Goal: Information Seeking & Learning: Understand process/instructions

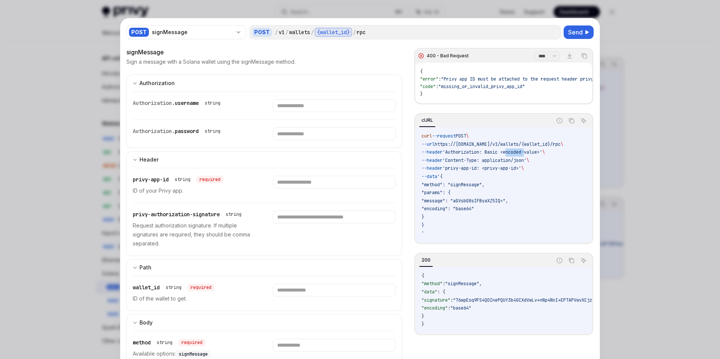
scroll to position [74, 0]
click at [521, 171] on span "'privy-app-id: <privy-app-id>'" at bounding box center [482, 168] width 79 height 6
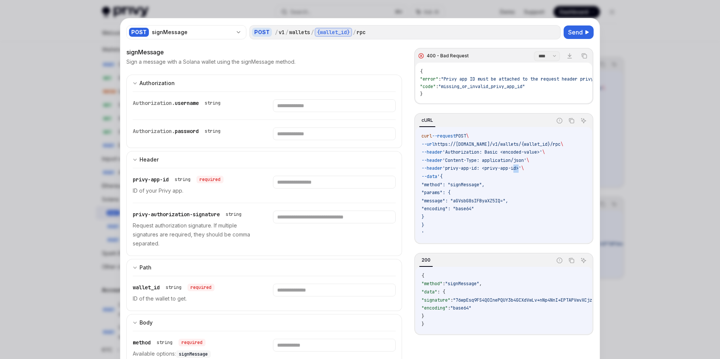
click at [628, 87] on div at bounding box center [360, 179] width 720 height 359
type textarea "*"
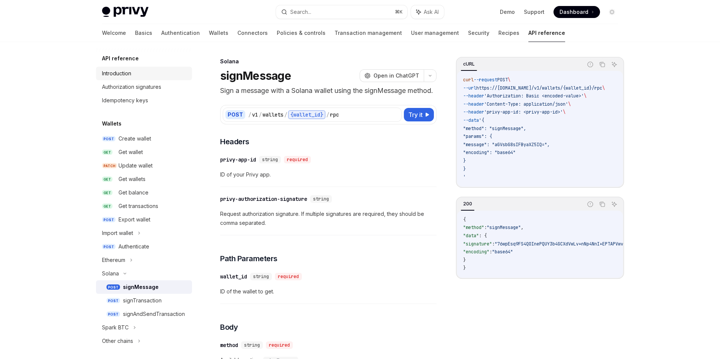
click at [146, 70] on div "Introduction" at bounding box center [145, 73] width 86 height 9
click at [134, 73] on div "Introduction" at bounding box center [145, 73] width 86 height 9
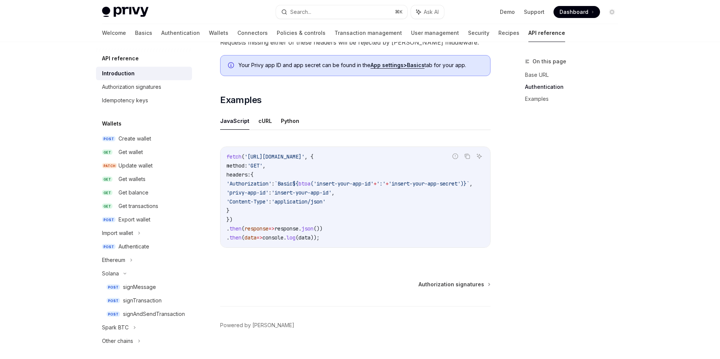
scroll to position [423, 0]
click at [367, 185] on span "'insert-your-app-id'" at bounding box center [344, 183] width 60 height 7
click at [311, 185] on span "btoa" at bounding box center [305, 183] width 12 height 7
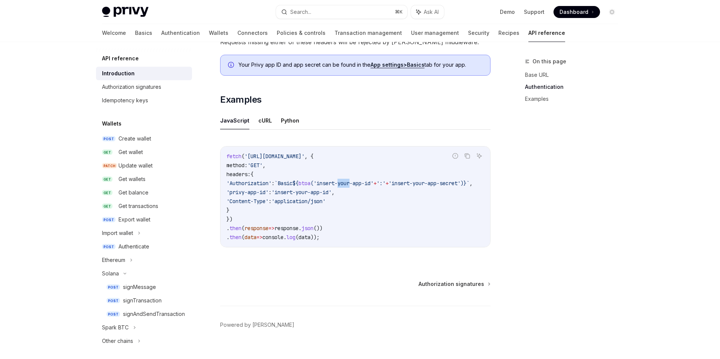
click at [311, 185] on span "btoa" at bounding box center [305, 183] width 12 height 7
click at [311, 182] on span "btoa" at bounding box center [305, 183] width 12 height 7
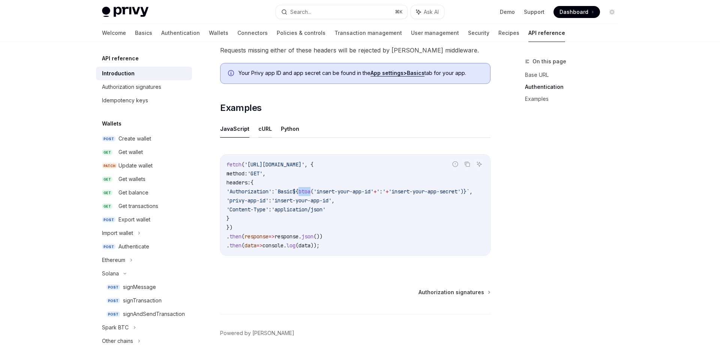
click at [261, 130] on button "cURL" at bounding box center [265, 129] width 14 height 18
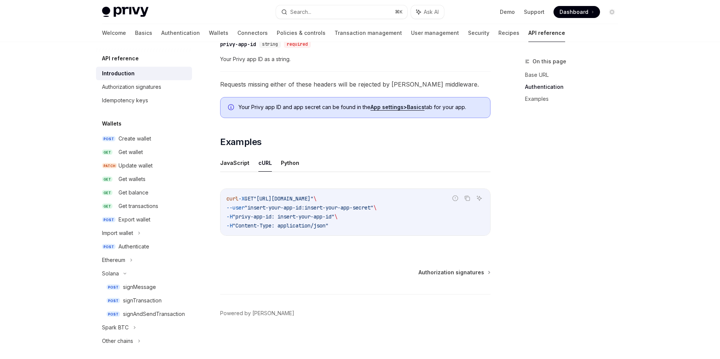
click at [296, 209] on span ""insert-your-app-id:insert-your-app-secret"" at bounding box center [309, 207] width 129 height 7
click at [342, 206] on span ""insert-your-app-id:insert-your-app-secret"" at bounding box center [309, 207] width 129 height 7
click at [138, 139] on div "Create wallet" at bounding box center [135, 138] width 33 height 9
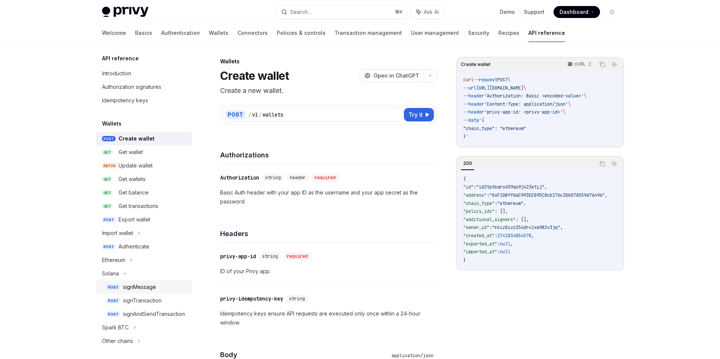
click at [141, 286] on div "signMessage" at bounding box center [139, 287] width 33 height 9
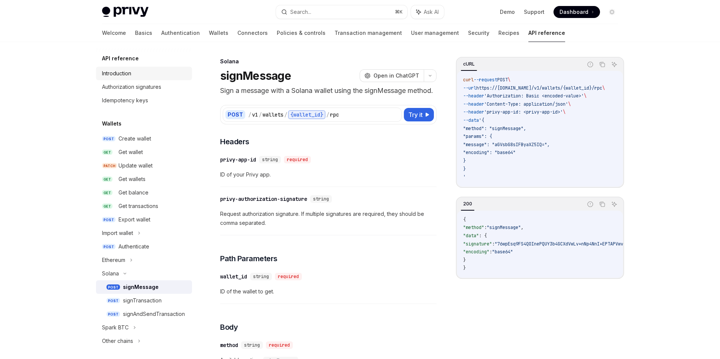
click at [122, 75] on div "Introduction" at bounding box center [116, 73] width 29 height 9
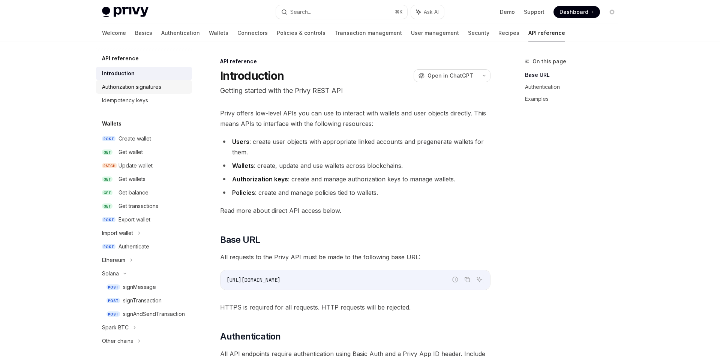
click at [125, 86] on div "Authorization signatures" at bounding box center [131, 87] width 59 height 9
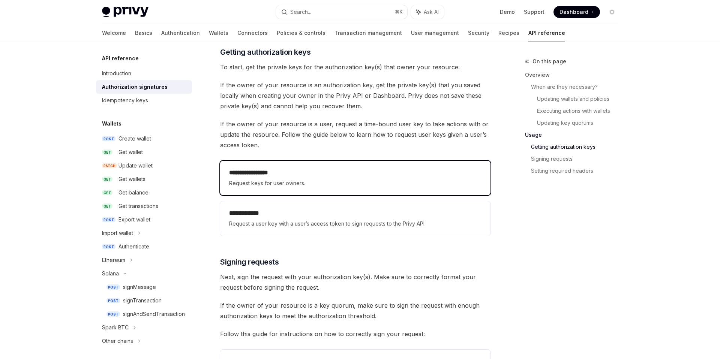
scroll to position [943, 0]
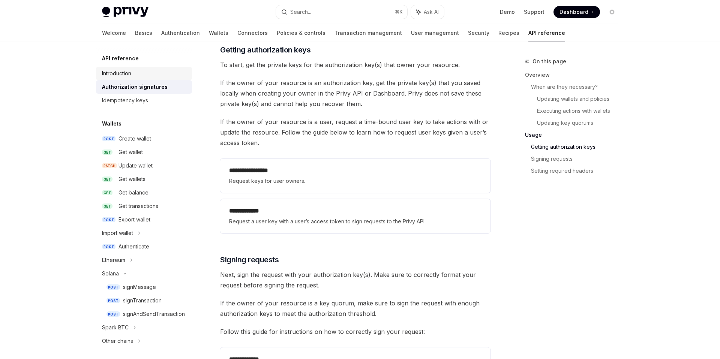
click at [156, 72] on div "Introduction" at bounding box center [145, 73] width 86 height 9
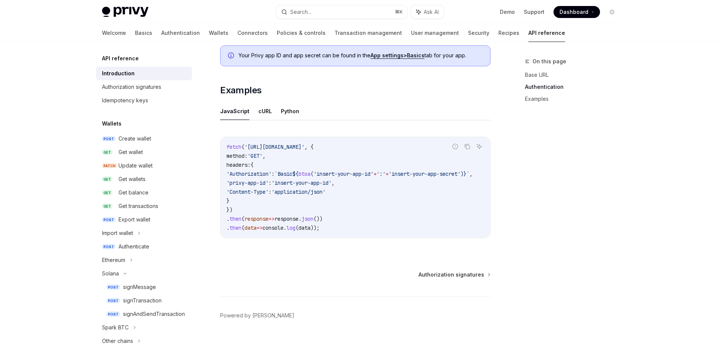
scroll to position [429, 0]
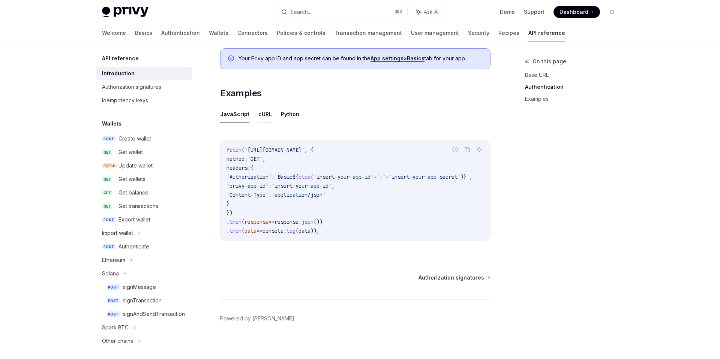
click at [266, 116] on button "cURL" at bounding box center [265, 114] width 14 height 18
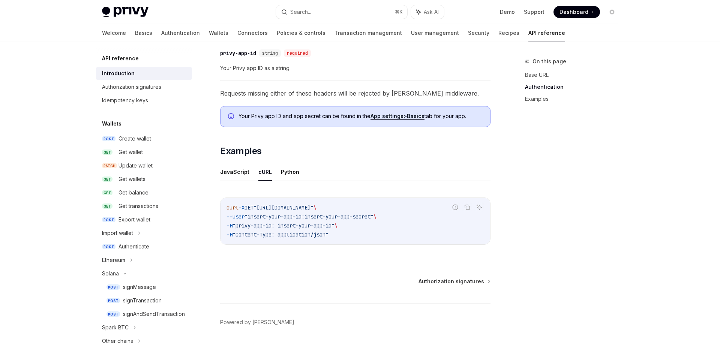
scroll to position [371, 0]
click at [468, 208] on icon "Copy the contents from the code block" at bounding box center [467, 209] width 6 height 6
click at [470, 210] on button "Copy the contents from the code block" at bounding box center [467, 209] width 10 height 10
click at [236, 175] on button "JavaScript" at bounding box center [234, 173] width 29 height 18
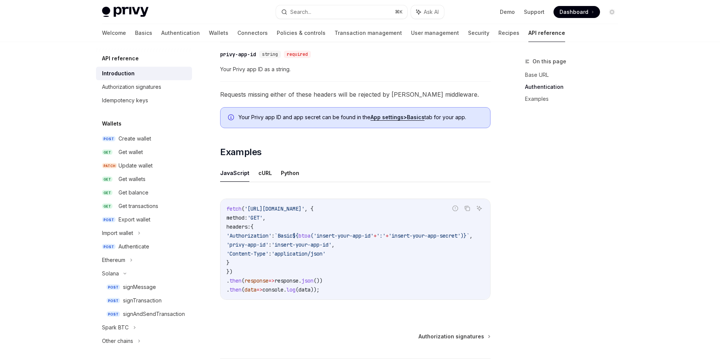
click at [255, 235] on span "'Authorization'" at bounding box center [249, 236] width 45 height 7
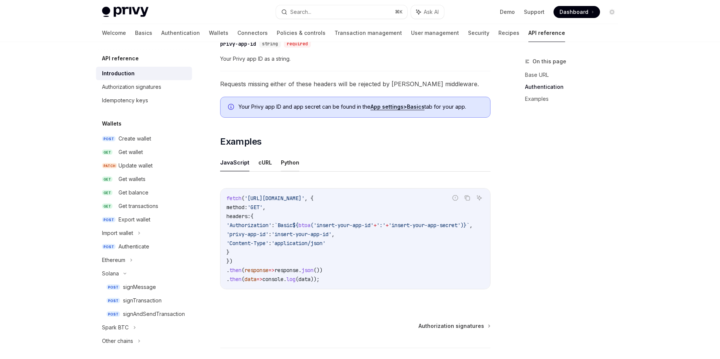
click at [287, 168] on button "Python" at bounding box center [290, 163] width 18 height 18
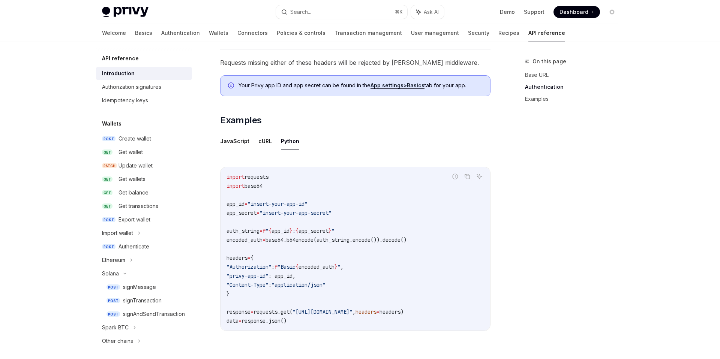
scroll to position [413, 0]
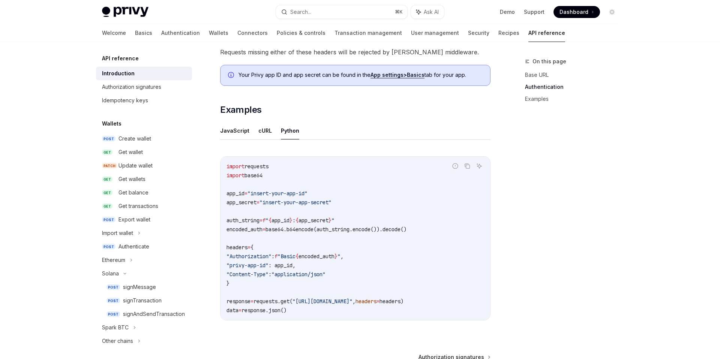
click at [263, 252] on code "import requests import base64 app_id = "insert-your-app-id" app_secret = "inser…" at bounding box center [356, 238] width 258 height 153
click at [296, 257] on span ""Basic" at bounding box center [287, 256] width 18 height 7
click at [340, 230] on span "base64.b64encode(auth_string.encode()).decode()" at bounding box center [336, 229] width 141 height 7
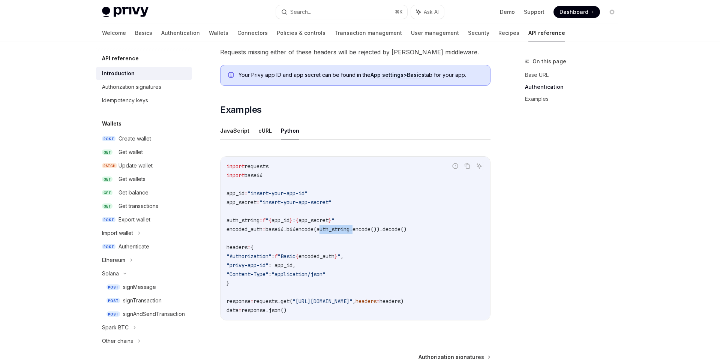
click at [340, 230] on span "base64.b64encode(auth_string.encode()).decode()" at bounding box center [336, 229] width 141 height 7
click at [365, 229] on span "base64.b64encode(auth_string.encode()).decode()" at bounding box center [336, 229] width 141 height 7
click at [468, 167] on icon "Copy the contents from the code block" at bounding box center [467, 166] width 6 height 6
click at [231, 133] on button "JavaScript" at bounding box center [234, 131] width 29 height 18
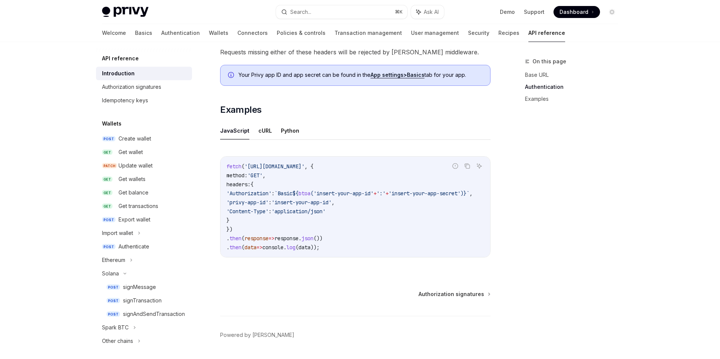
click at [293, 195] on span "`Basic" at bounding box center [284, 193] width 18 height 7
click at [311, 195] on span "btoa" at bounding box center [305, 193] width 12 height 7
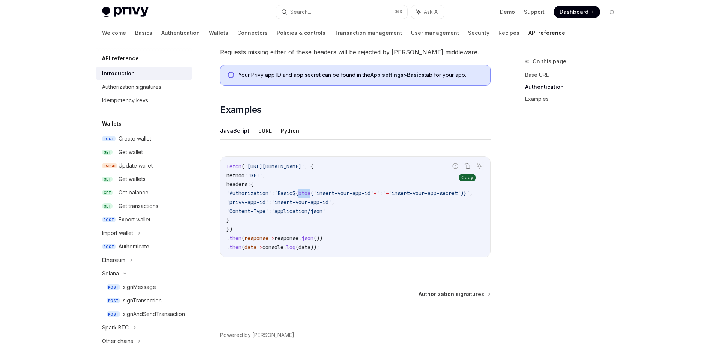
click at [469, 167] on icon "Copy the contents from the code block" at bounding box center [467, 166] width 6 height 6
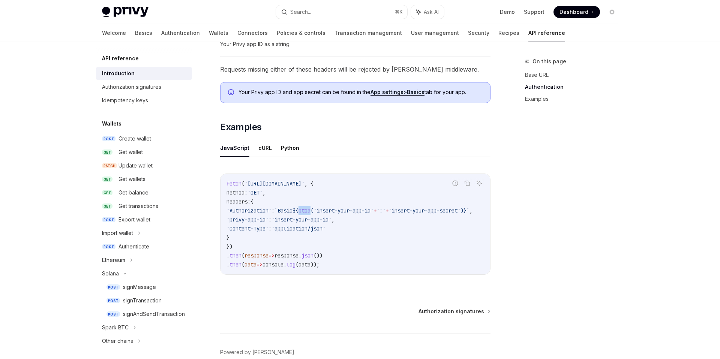
scroll to position [391, 0]
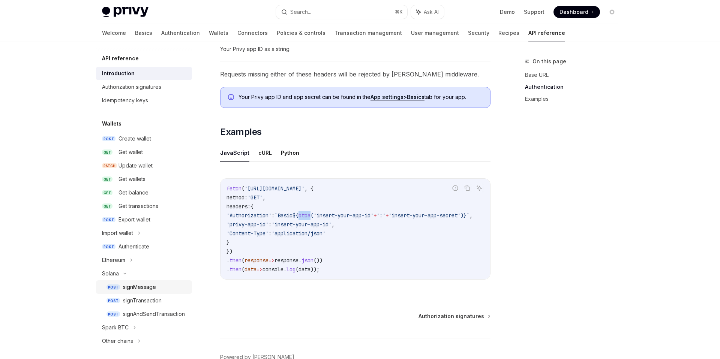
click at [151, 290] on div "signMessage" at bounding box center [139, 287] width 33 height 9
click at [131, 290] on div "signMessage" at bounding box center [139, 287] width 33 height 9
click at [150, 153] on div "Get wallet" at bounding box center [153, 152] width 69 height 9
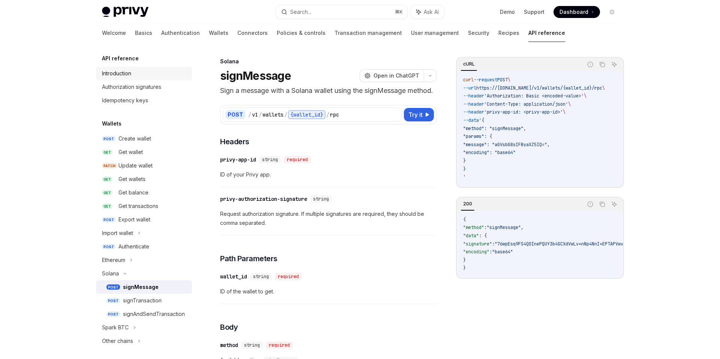
click at [129, 75] on div "Introduction" at bounding box center [116, 73] width 29 height 9
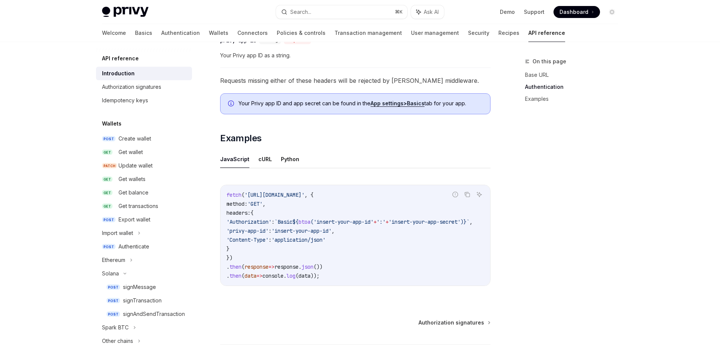
scroll to position [384, 0]
click at [255, 225] on span "'Authorization'" at bounding box center [249, 222] width 45 height 7
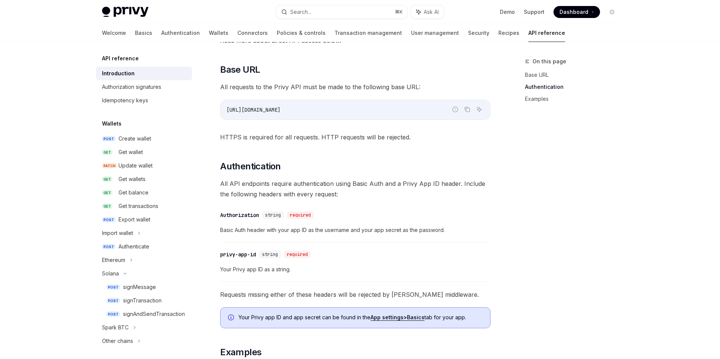
scroll to position [438, 0]
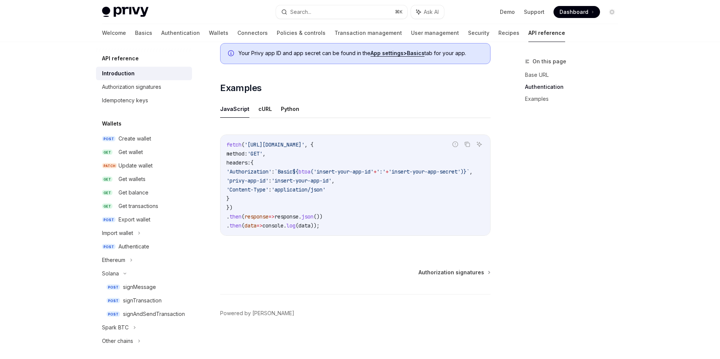
click at [265, 168] on span "'Authorization'" at bounding box center [249, 171] width 45 height 7
click at [358, 168] on span "'insert-your-app-id'" at bounding box center [344, 171] width 60 height 7
click at [311, 171] on span "btoa" at bounding box center [305, 171] width 12 height 7
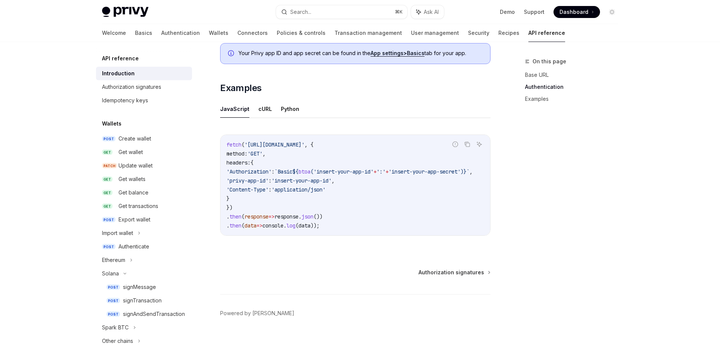
click at [311, 171] on span "btoa" at bounding box center [305, 171] width 12 height 7
click at [262, 112] on button "cURL" at bounding box center [265, 109] width 14 height 18
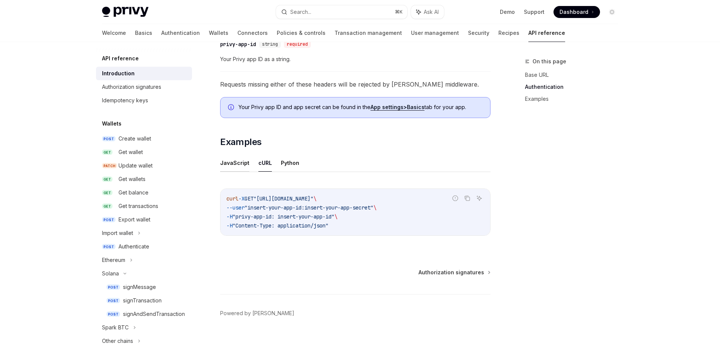
click at [236, 168] on button "JavaScript" at bounding box center [234, 163] width 29 height 18
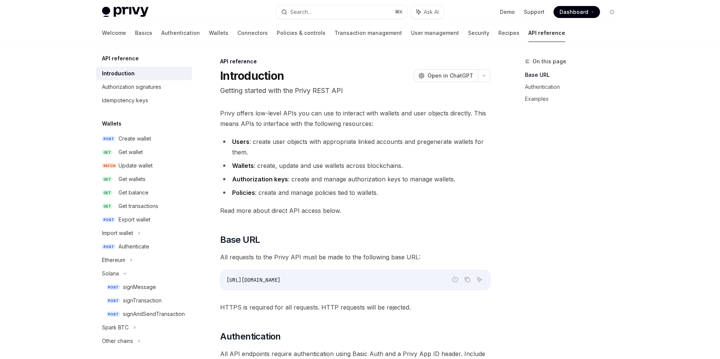
click at [321, 165] on li "Wallets : create, update and use wallets across blockchains." at bounding box center [355, 166] width 270 height 11
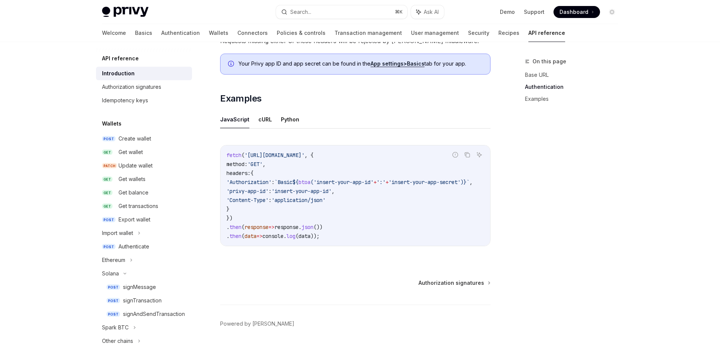
scroll to position [424, 0]
click at [350, 183] on span "'insert-your-app-id'" at bounding box center [344, 182] width 60 height 7
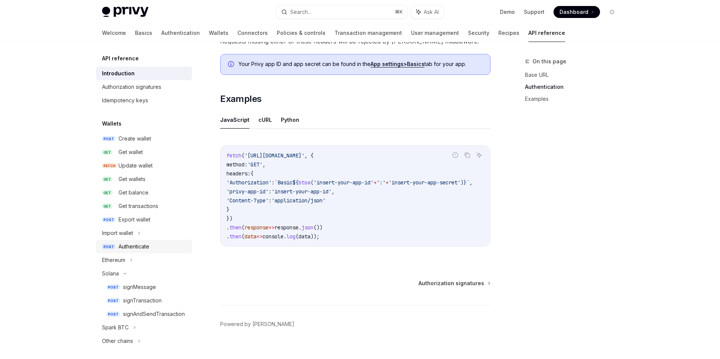
click at [143, 248] on div "Authenticate" at bounding box center [134, 246] width 31 height 9
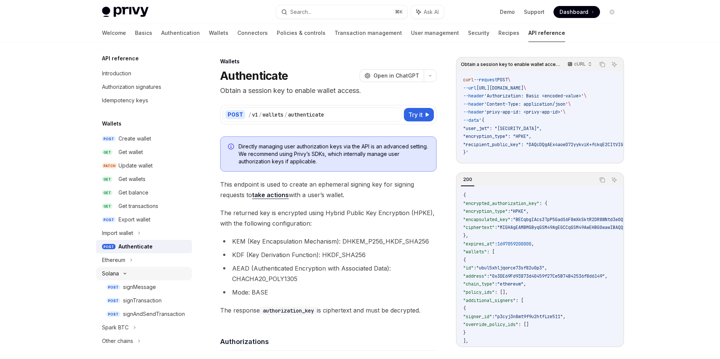
scroll to position [23, 0]
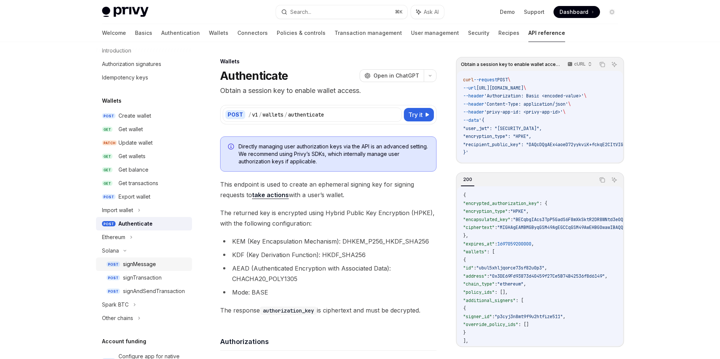
click at [132, 260] on div "signMessage" at bounding box center [139, 264] width 33 height 9
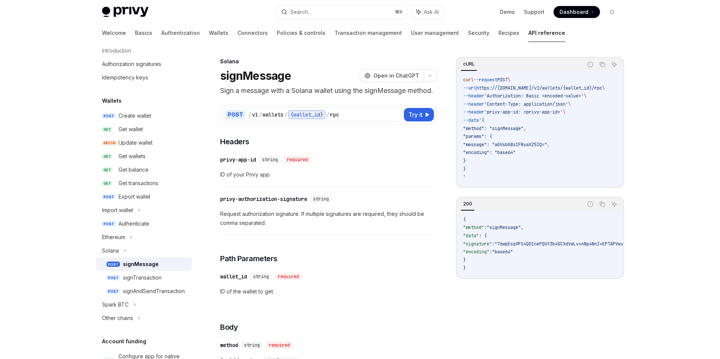
click at [495, 149] on code "curl --request POST \ --url https://[DOMAIN_NAME]/v1/wallets/{wallet_id}/rpc \ …" at bounding box center [543, 128] width 160 height 105
click at [548, 105] on span "'Content-Type: application/json'" at bounding box center [526, 104] width 84 height 6
click at [503, 129] on span ""method": "signMessage"," at bounding box center [494, 129] width 63 height 6
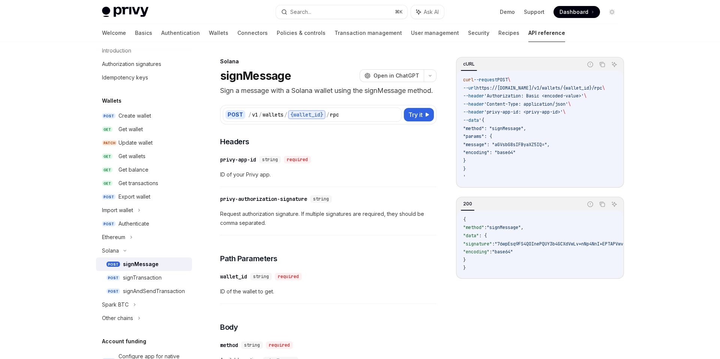
click at [503, 129] on span ""method": "signMessage"," at bounding box center [494, 129] width 63 height 6
click at [532, 144] on span ""message": "aGVsbG8sIFByaXZ5IQ="," at bounding box center [506, 145] width 87 height 6
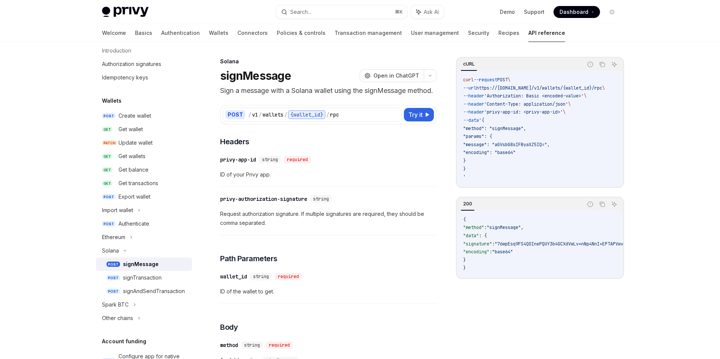
click at [532, 144] on span ""message": "aGVsbG8sIFByaXZ5IQ="," at bounding box center [506, 145] width 87 height 6
click at [139, 130] on div "Get wallet" at bounding box center [128, 129] width 24 height 9
click at [139, 129] on div "Get wallet" at bounding box center [128, 129] width 24 height 9
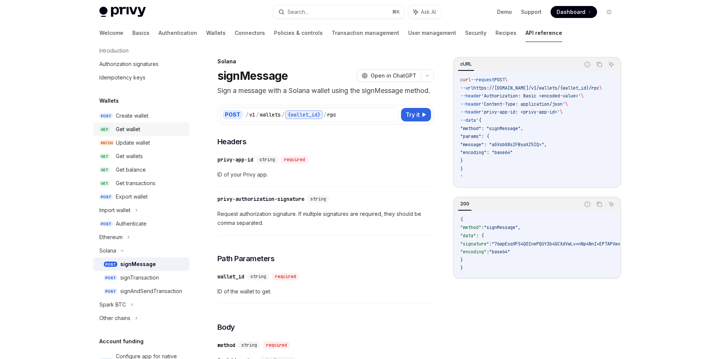
click at [139, 129] on div "Get wallet" at bounding box center [128, 129] width 24 height 9
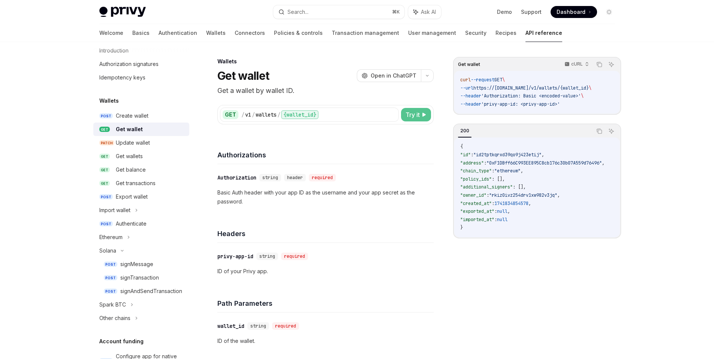
click at [410, 117] on span "Try it" at bounding box center [413, 114] width 14 height 9
type textarea "*"
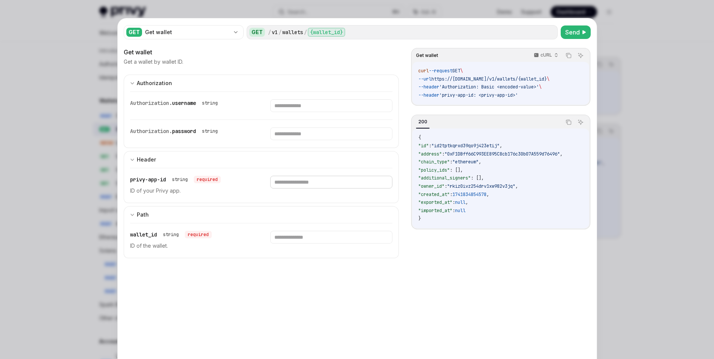
click at [283, 182] on input "text" at bounding box center [331, 182] width 122 height 13
paste input "**********"
type input "**********"
click at [569, 30] on span "Send" at bounding box center [573, 32] width 15 height 9
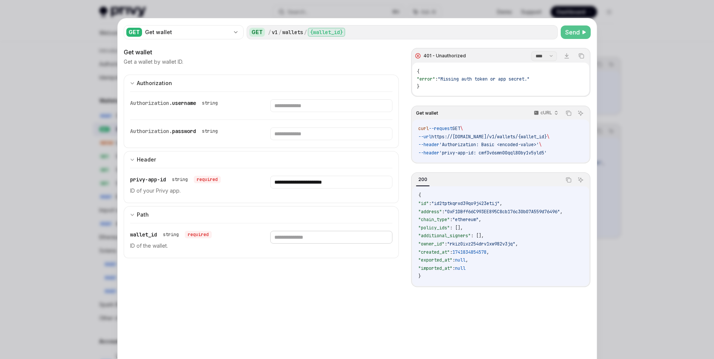
click at [304, 242] on input "text" at bounding box center [331, 237] width 122 height 13
click at [333, 104] on input "text" at bounding box center [331, 105] width 122 height 13
click at [286, 108] on input "text" at bounding box center [331, 105] width 122 height 13
click at [292, 181] on input "**********" at bounding box center [331, 182] width 122 height 13
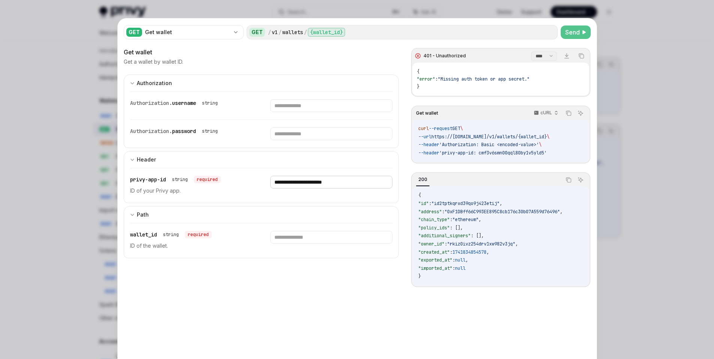
click at [292, 181] on input "**********" at bounding box center [331, 182] width 122 height 13
click at [284, 109] on input "text" at bounding box center [331, 105] width 122 height 13
paste input "**********"
type input "**********"
click at [280, 135] on input "text" at bounding box center [322, 134] width 116 height 13
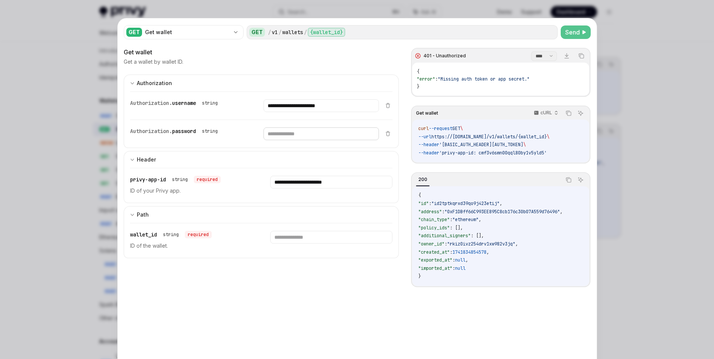
click at [280, 135] on input "text" at bounding box center [322, 134] width 116 height 13
paste input "**********"
type input "**********"
click at [566, 33] on span "Send" at bounding box center [573, 32] width 15 height 9
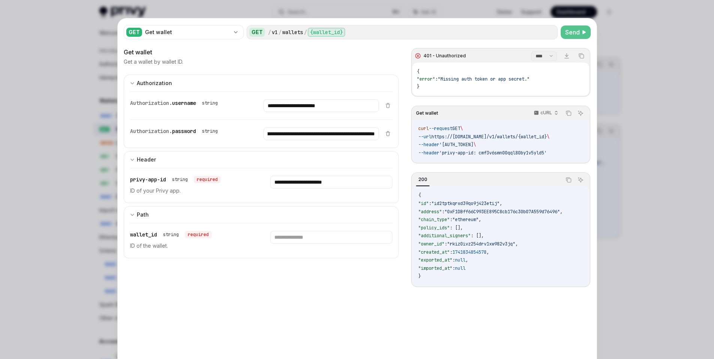
scroll to position [0, 0]
click at [354, 187] on input "**********" at bounding box center [331, 182] width 122 height 13
click at [152, 234] on span "wallet_id" at bounding box center [143, 234] width 27 height 7
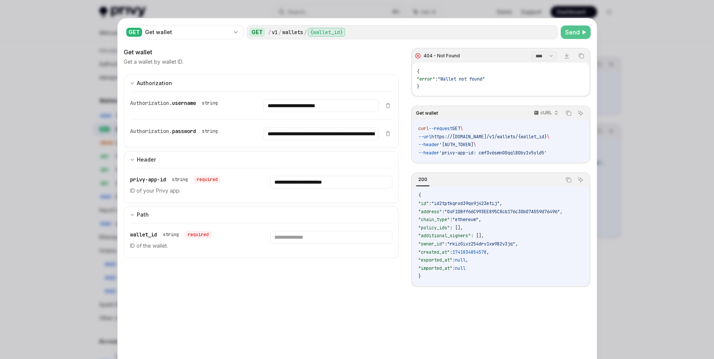
click at [152, 234] on span "wallet_id" at bounding box center [143, 234] width 27 height 7
click at [314, 236] on input "text" at bounding box center [331, 237] width 122 height 13
paste input "**********"
type input "**********"
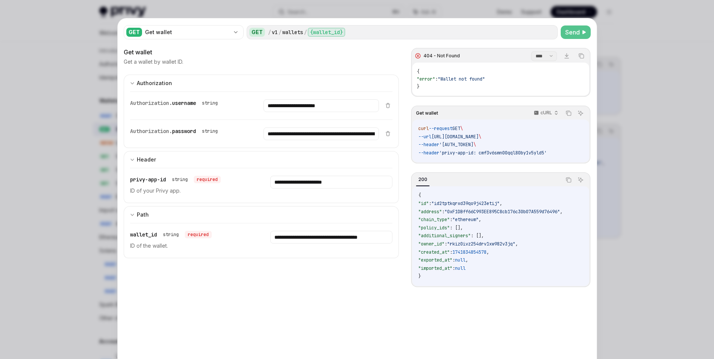
click at [567, 36] on span "Send" at bounding box center [573, 32] width 15 height 9
click at [570, 33] on span "Send" at bounding box center [573, 32] width 15 height 9
click at [360, 184] on input "**********" at bounding box center [331, 182] width 122 height 13
click at [213, 35] on div "Get wallet" at bounding box center [187, 33] width 85 height 8
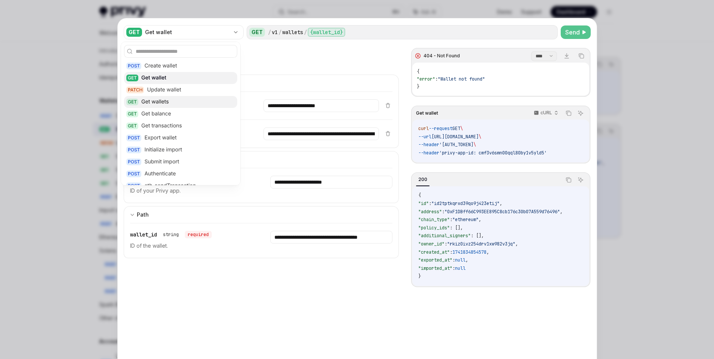
click at [186, 107] on div "GET Get wallets" at bounding box center [180, 102] width 113 height 12
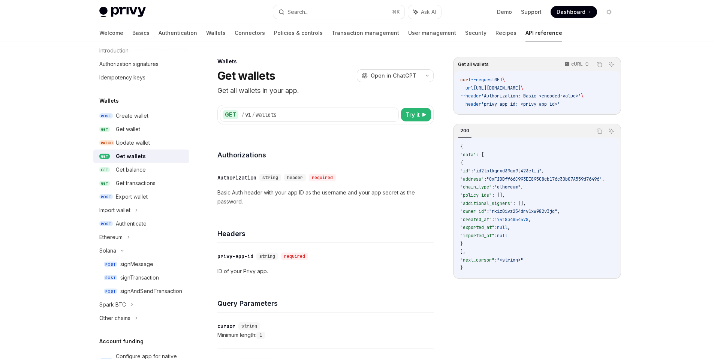
type textarea "*"
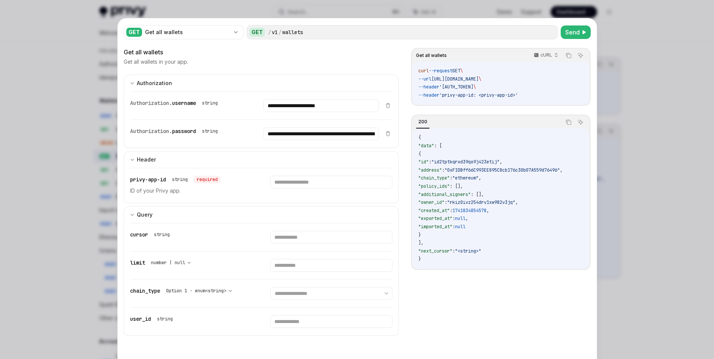
click at [186, 107] on div "Authorization. username" at bounding box center [163, 103] width 66 height 8
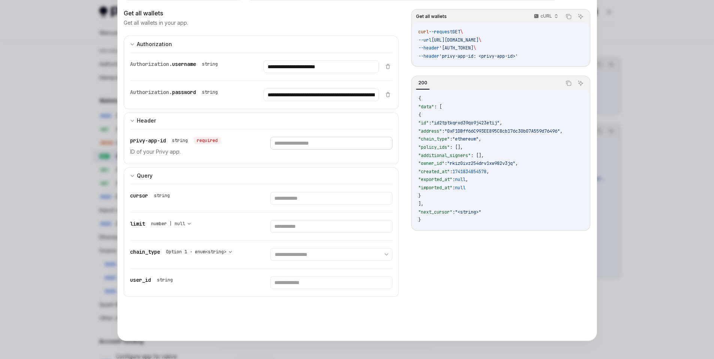
click at [302, 142] on input "text" at bounding box center [331, 143] width 122 height 13
paste input "**********"
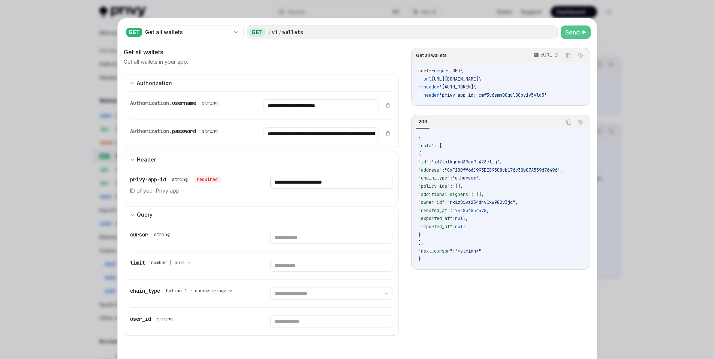
type input "**********"
click at [569, 31] on span "Send" at bounding box center [573, 32] width 15 height 9
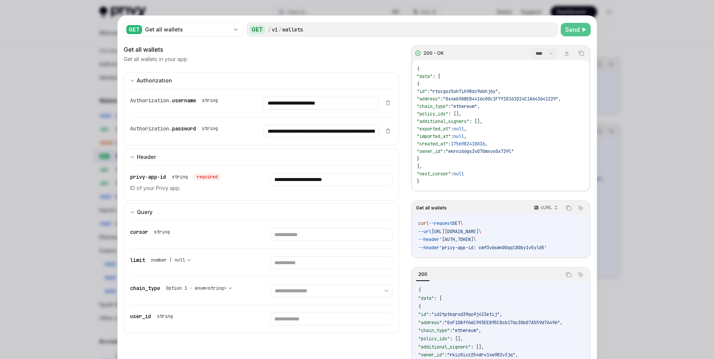
scroll to position [0, 0]
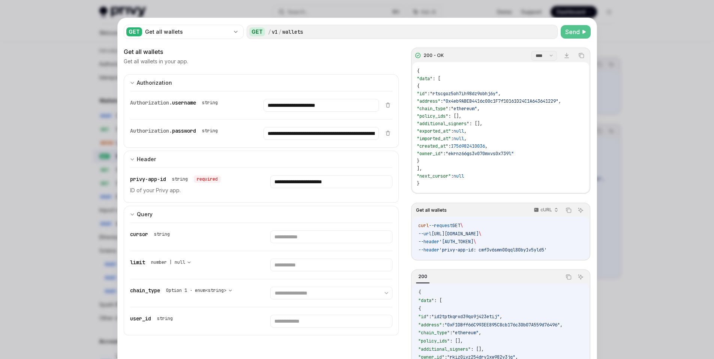
click at [477, 107] on span ""ethereum"" at bounding box center [464, 109] width 26 height 6
click at [304, 138] on input "**********" at bounding box center [322, 133] width 116 height 13
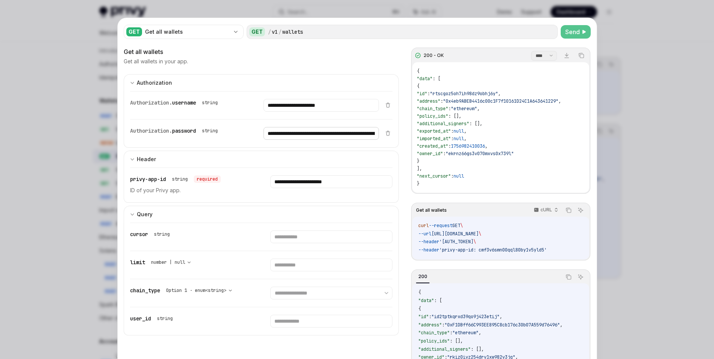
click at [304, 138] on input "**********" at bounding box center [322, 133] width 116 height 13
paste input "text"
type input "**********"
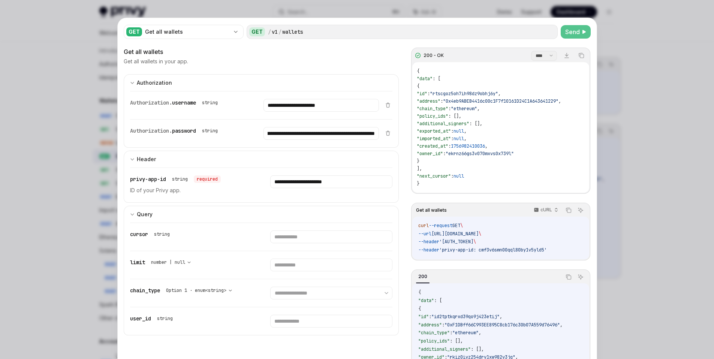
click at [572, 37] on button "Send" at bounding box center [576, 32] width 30 height 14
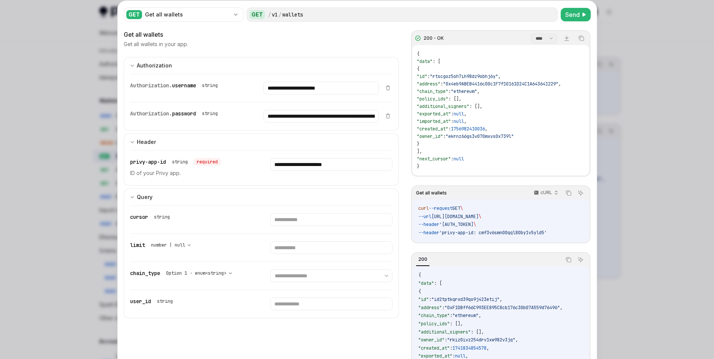
scroll to position [0, 0]
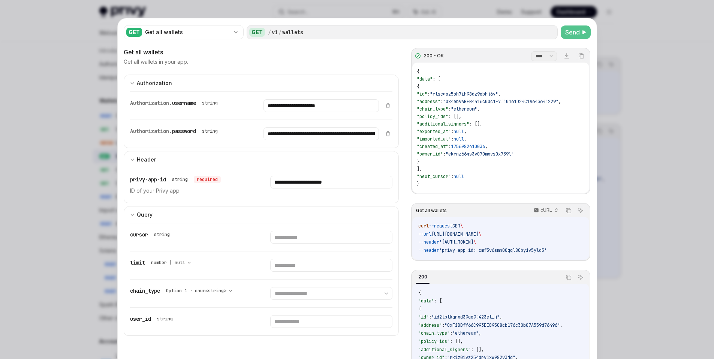
click at [568, 34] on span "Send" at bounding box center [573, 32] width 15 height 9
click at [477, 106] on span ""ethereum"" at bounding box center [464, 109] width 26 height 6
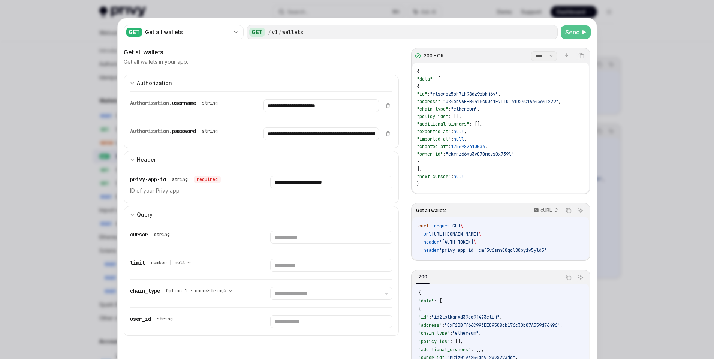
click at [477, 106] on span ""ethereum"" at bounding box center [464, 109] width 26 height 6
click at [571, 30] on span "Send" at bounding box center [573, 32] width 15 height 9
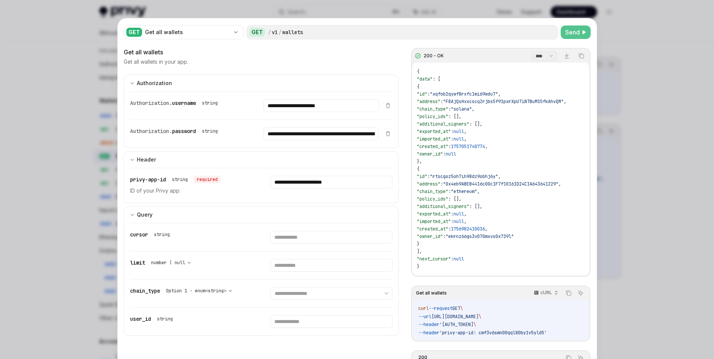
drag, startPoint x: 432, startPoint y: 160, endPoint x: 412, endPoint y: 89, distance: 74.1
click at [413, 89] on div "{ "data" : [ { "id" : "xqfob2qywf8rxfc1mi69wdu7" , "address" : "F8AjQsHxxcscqZr…" at bounding box center [501, 169] width 177 height 213
click at [515, 145] on div "{ "data" : [ { "id" : "xqfob2qywf8rxfc1mi69wdu7" , "address" : "F8AjQsHxxcscqZr…" at bounding box center [501, 169] width 177 height 213
click at [633, 122] on div at bounding box center [357, 179] width 714 height 359
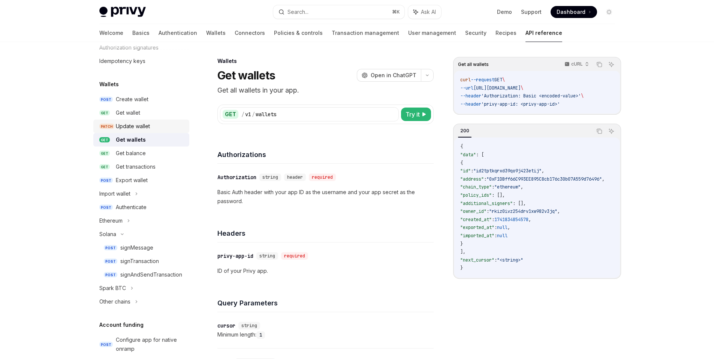
scroll to position [38, 0]
click at [145, 102] on div "Create wallet" at bounding box center [132, 100] width 33 height 9
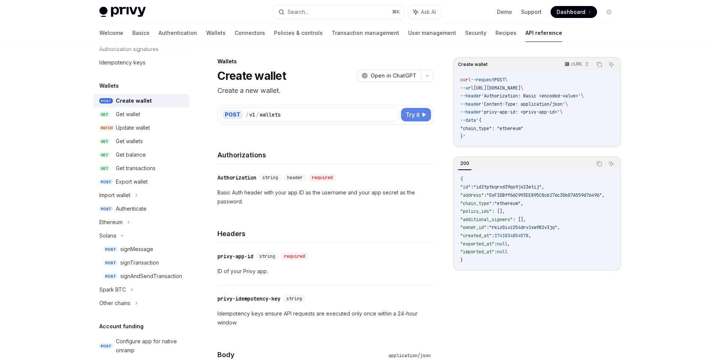
click at [419, 119] on button "Try it" at bounding box center [416, 115] width 30 height 14
type textarea "*"
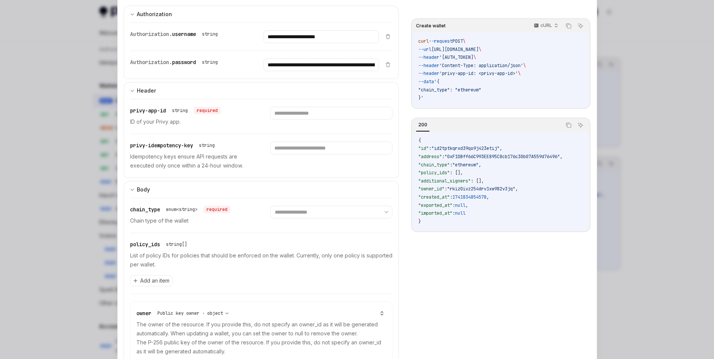
scroll to position [69, 0]
click at [303, 214] on select "**********" at bounding box center [331, 212] width 122 height 13
click at [301, 208] on select "**********" at bounding box center [331, 212] width 122 height 13
select select "******"
click at [270, 206] on select "**********" at bounding box center [331, 212] width 122 height 13
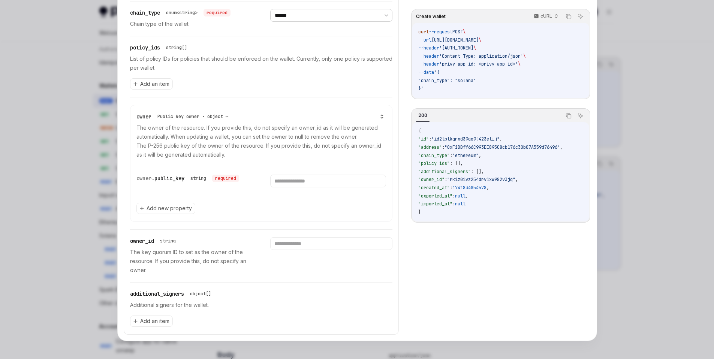
scroll to position [0, 0]
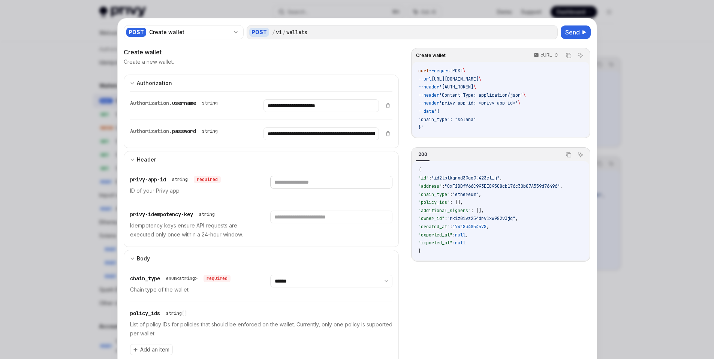
click at [301, 176] on input "text" at bounding box center [331, 182] width 122 height 13
click at [648, 83] on div at bounding box center [357, 179] width 714 height 359
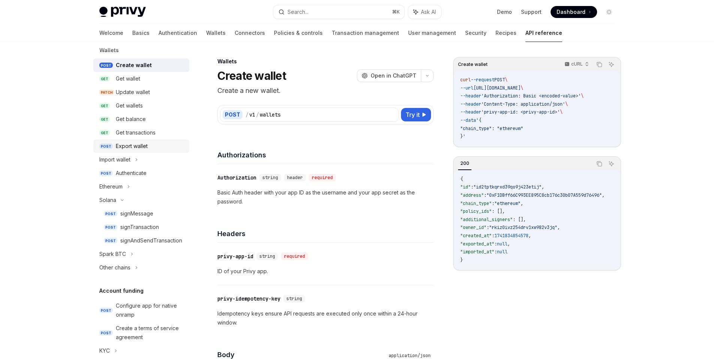
scroll to position [111, 0]
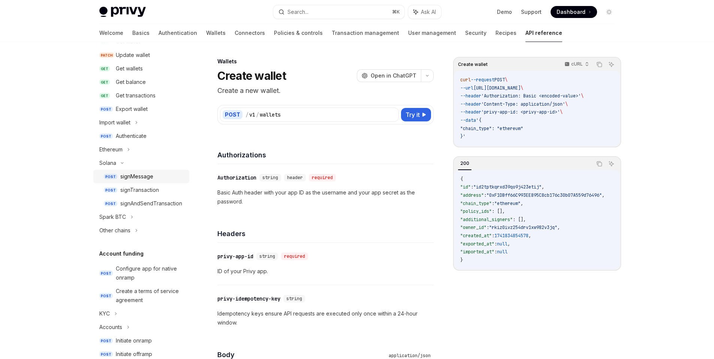
click at [152, 177] on div "signMessage" at bounding box center [136, 176] width 33 height 9
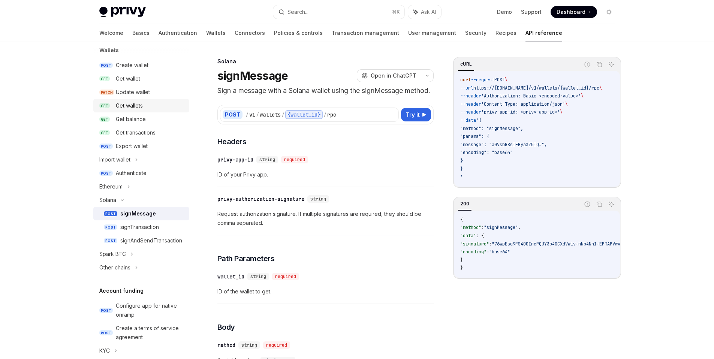
scroll to position [74, 0]
click at [143, 64] on div "Create wallet" at bounding box center [132, 64] width 33 height 9
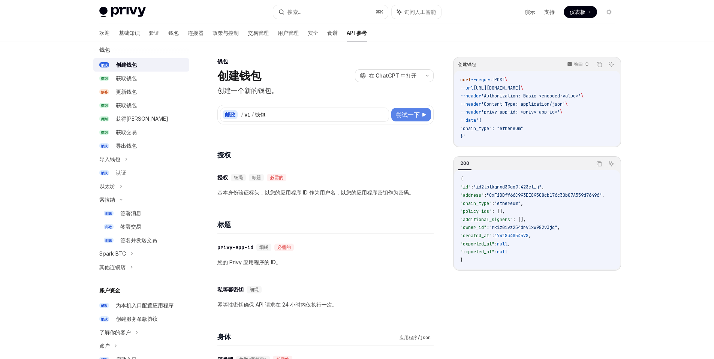
click at [409, 114] on font "尝试一下" at bounding box center [408, 115] width 24 height 8
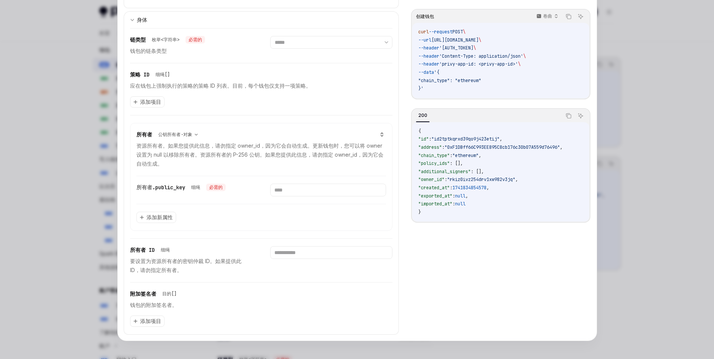
scroll to position [230, 0]
click at [310, 189] on input "text" at bounding box center [328, 190] width 116 height 13
click at [239, 187] on div "所有者 .public_key 细绳 必需的" at bounding box center [195, 188] width 116 height 8
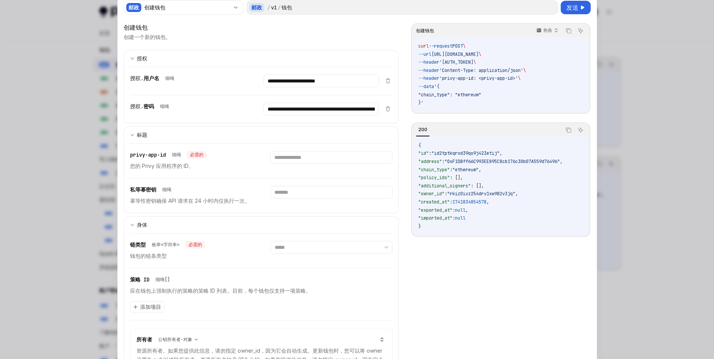
scroll to position [23, 0]
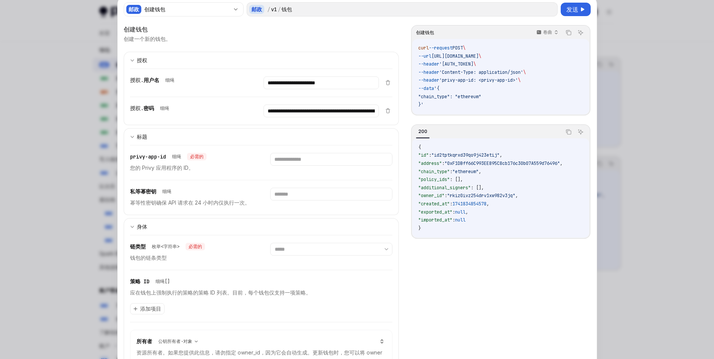
click at [635, 152] on div at bounding box center [357, 179] width 714 height 359
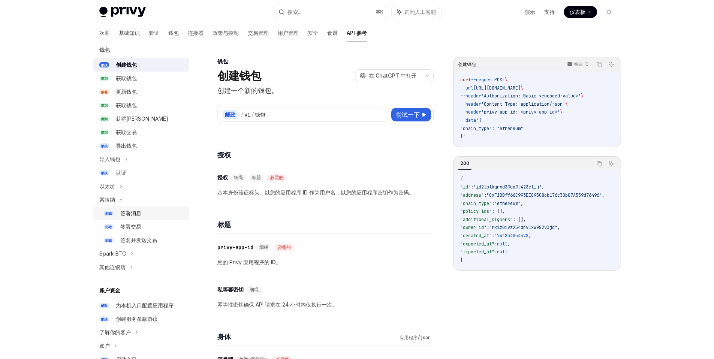
click at [143, 210] on div "签署消息" at bounding box center [152, 213] width 65 height 9
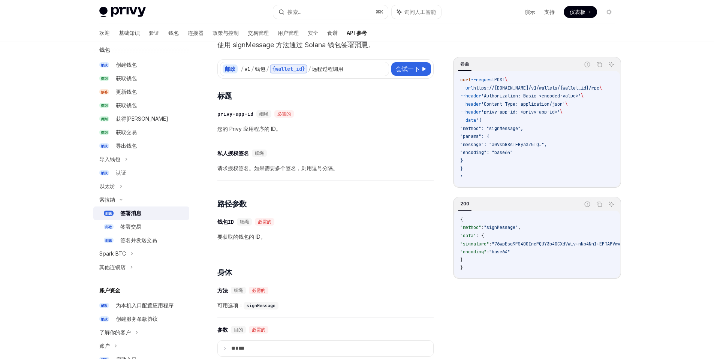
scroll to position [34, 0]
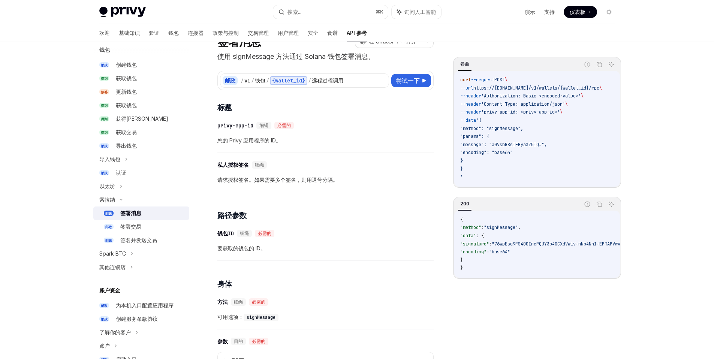
click at [259, 178] on font "请求授权签名。如果需要多个签名，则用逗号分隔。" at bounding box center [278, 180] width 121 height 6
click at [408, 75] on button "尝试一下" at bounding box center [412, 81] width 40 height 14
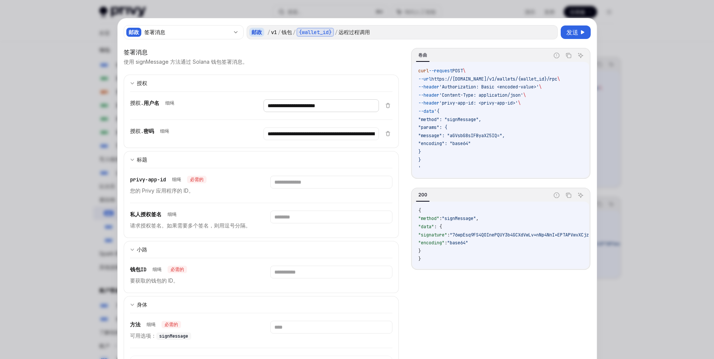
click at [336, 110] on input "**********" at bounding box center [322, 105] width 116 height 13
click at [333, 132] on input "**********" at bounding box center [322, 134] width 116 height 13
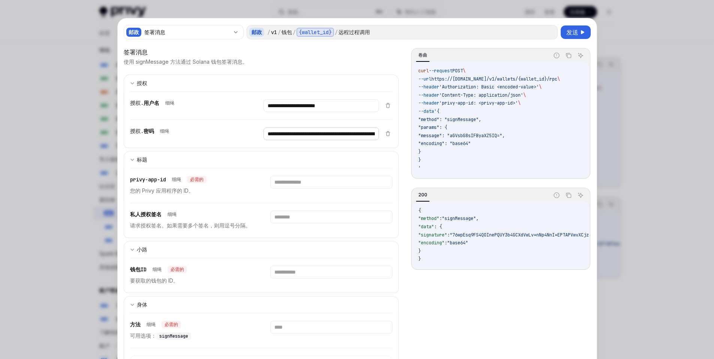
click at [333, 132] on input "**********" at bounding box center [322, 134] width 116 height 13
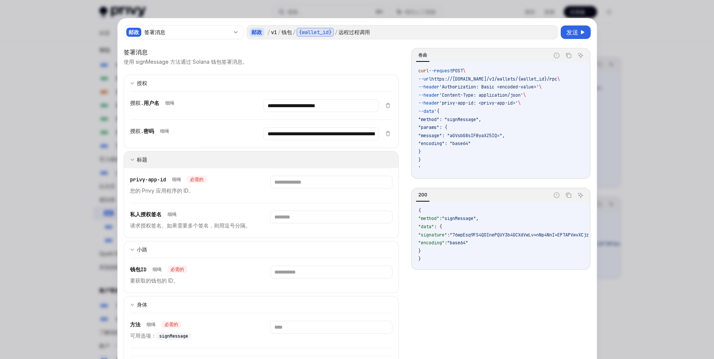
click at [150, 164] on button "标题" at bounding box center [262, 159] width 276 height 17
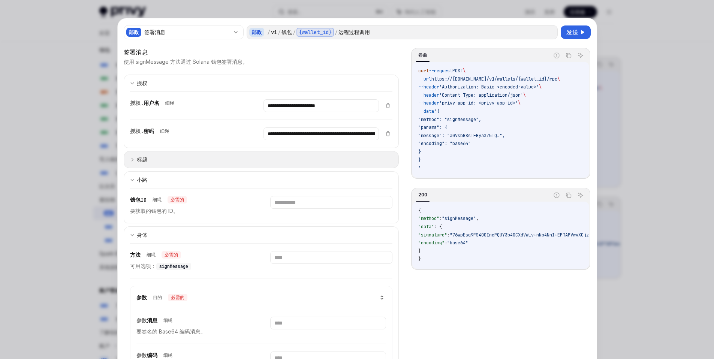
click at [150, 164] on button "标题" at bounding box center [262, 159] width 276 height 17
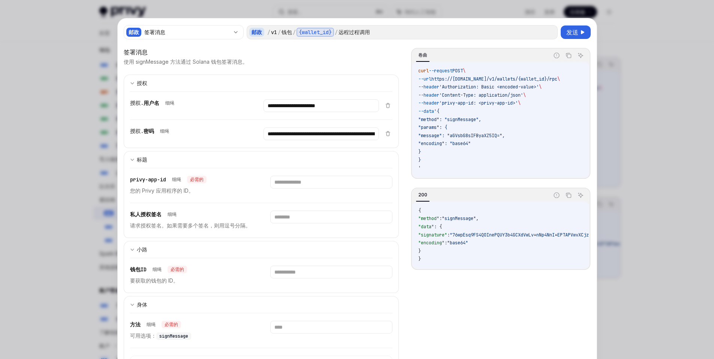
click at [181, 227] on font "请求授权签名。如果需要多个签名，则用逗号分隔。" at bounding box center [190, 225] width 121 height 6
click at [38, 215] on div at bounding box center [357, 179] width 714 height 359
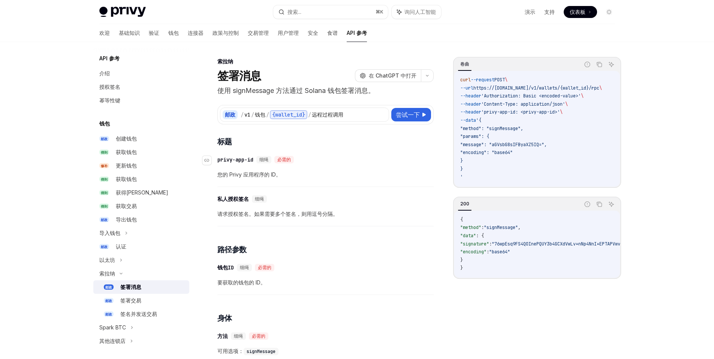
click at [322, 161] on div "​ privy-app-id 细绳 必需的" at bounding box center [322, 159] width 209 height 9
click at [327, 37] on link "食谱" at bounding box center [332, 33] width 11 height 18
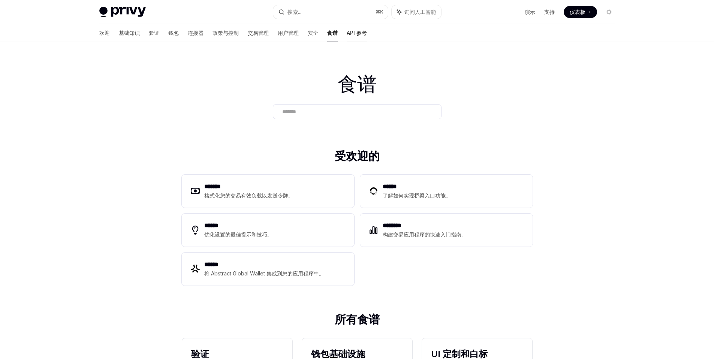
click at [347, 36] on font "API 参考" at bounding box center [357, 33] width 20 height 8
click at [347, 34] on font "API 参考" at bounding box center [357, 33] width 20 height 6
click at [278, 33] on font "用户管理" at bounding box center [288, 33] width 21 height 6
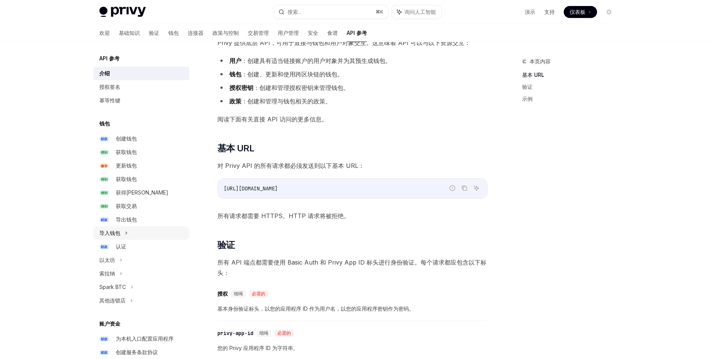
scroll to position [78, 0]
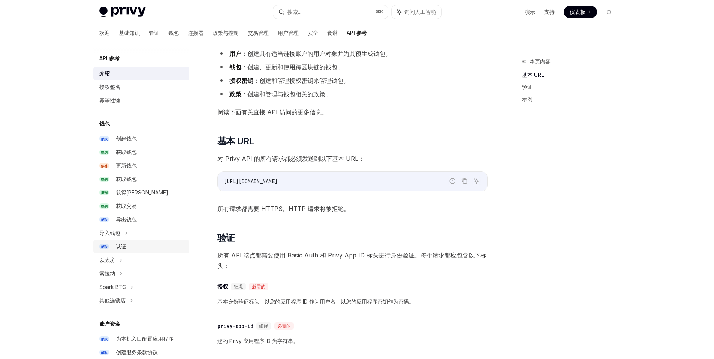
click at [122, 244] on font "认证" at bounding box center [121, 246] width 11 height 6
click at [136, 246] on div "认证" at bounding box center [150, 246] width 69 height 9
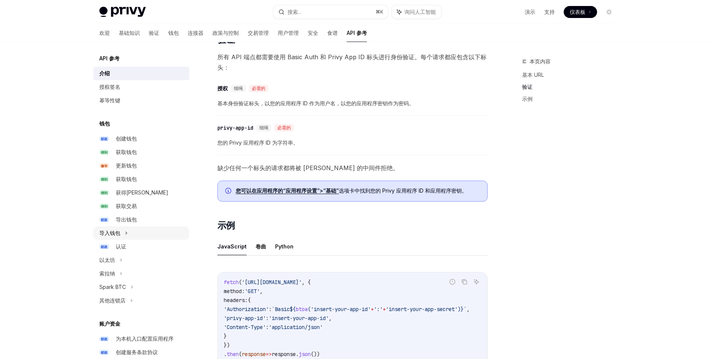
scroll to position [347, 0]
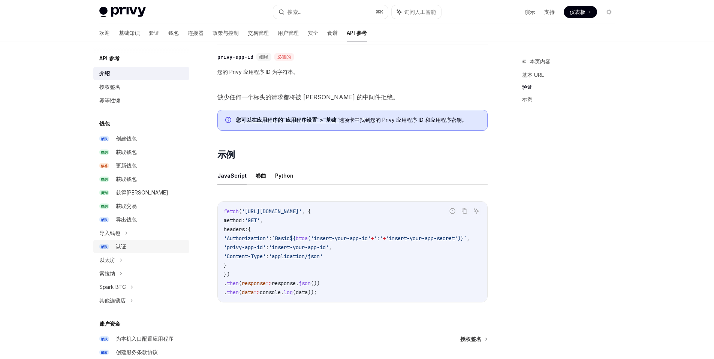
click at [124, 244] on font "认证" at bounding box center [121, 246] width 11 height 6
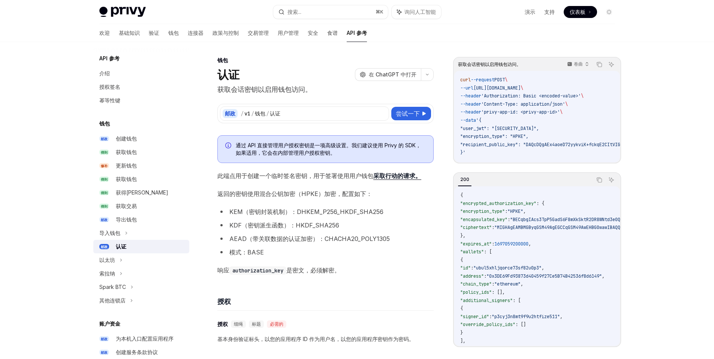
scroll to position [2, 0]
drag, startPoint x: 289, startPoint y: 213, endPoint x: 355, endPoint y: 213, distance: 66.4
click at [355, 213] on font "KEM（密钥封装机制）：DHKEM_P256_HKDF_SHA256" at bounding box center [307, 212] width 154 height 8
click at [299, 227] on font "KDF（密钥派生函数）：HKDF_SHA256" at bounding box center [285, 225] width 110 height 8
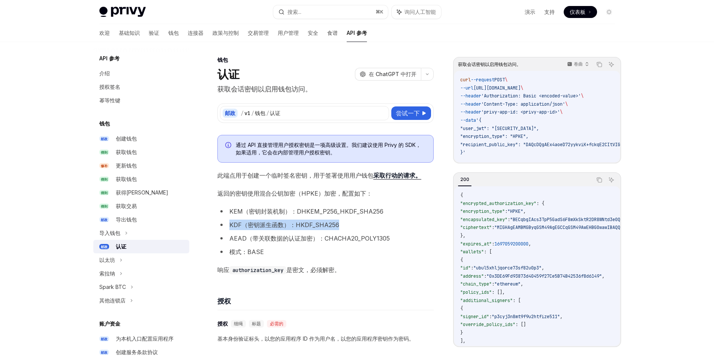
click at [299, 227] on font "KDF（密钥派生函数）：HKDF_SHA256" at bounding box center [285, 225] width 110 height 8
click at [362, 233] on li "AEAD（带关联数据的认证加密）：CHACHA20_POLY1305" at bounding box center [326, 238] width 216 height 11
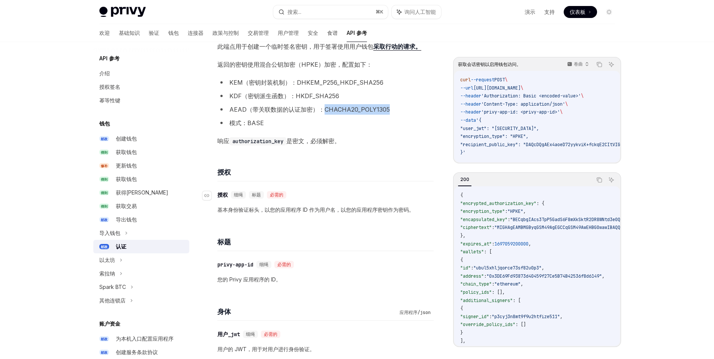
scroll to position [130, 0]
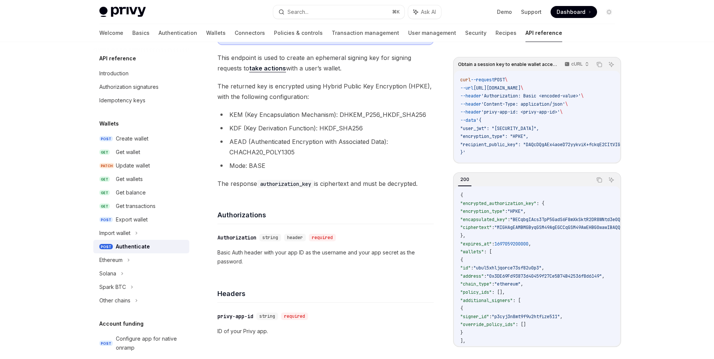
click at [230, 115] on li "KEM (Key Encapsulation Mechanism): DHKEM_P256_HKDF_SHA256" at bounding box center [326, 115] width 216 height 11
click at [230, 115] on li "KEM (Key Encapsulation Mechanism): DHKEM_P256_HKDF_SHA256" at bounding box center [326, 116] width 216 height 11
click at [398, 123] on ul "KEM (Key Encapsulation Mechanism): DHKEM_P256_HKDF_SHA256 KDF (Key Derivation F…" at bounding box center [326, 142] width 216 height 62
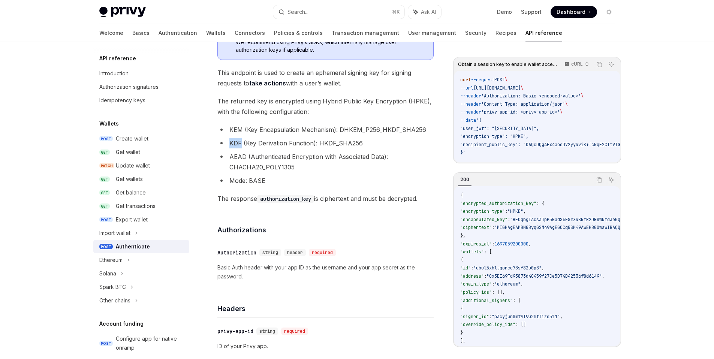
scroll to position [113, 0]
click at [297, 198] on code "authorization_key" at bounding box center [285, 198] width 57 height 8
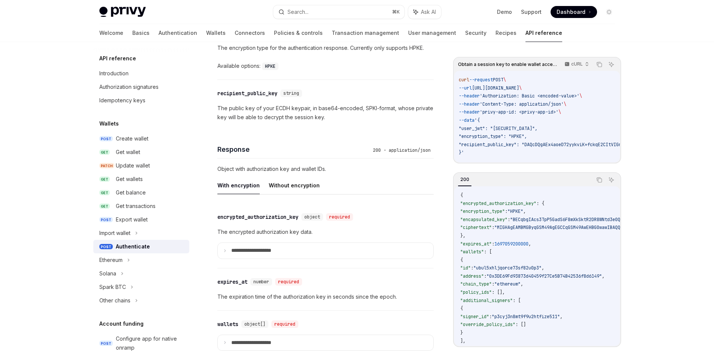
scroll to position [536, 0]
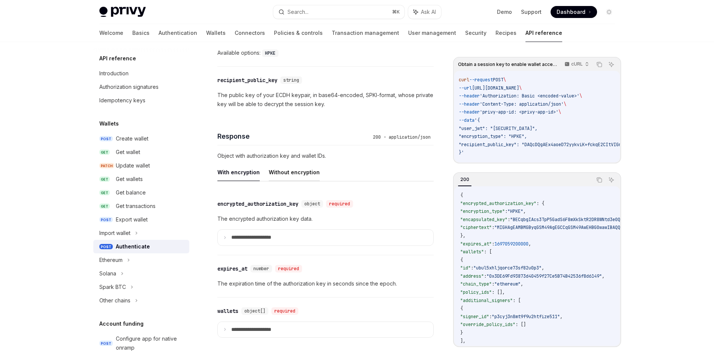
click at [299, 177] on button "Without encryption" at bounding box center [294, 173] width 51 height 18
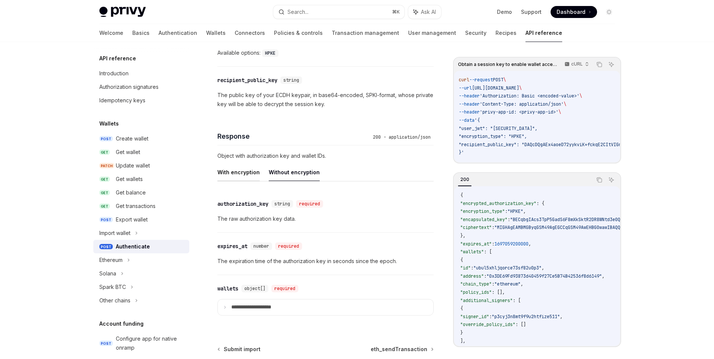
click at [229, 177] on button "With encryption" at bounding box center [239, 173] width 42 height 18
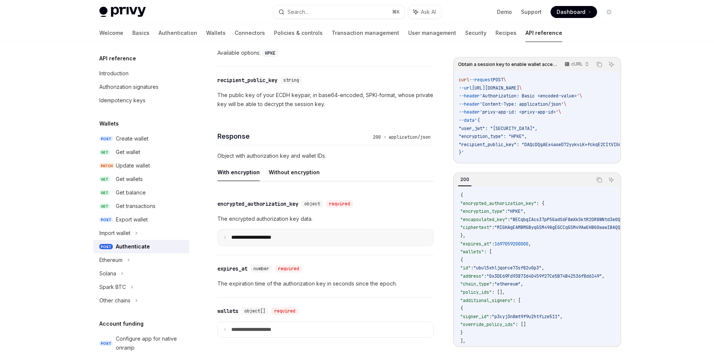
click at [225, 241] on summary "**********" at bounding box center [326, 238] width 216 height 16
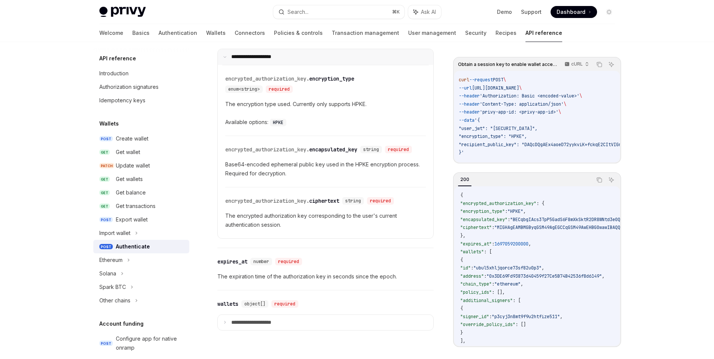
scroll to position [718, 0]
click at [231, 325] on p "**********" at bounding box center [257, 321] width 52 height 7
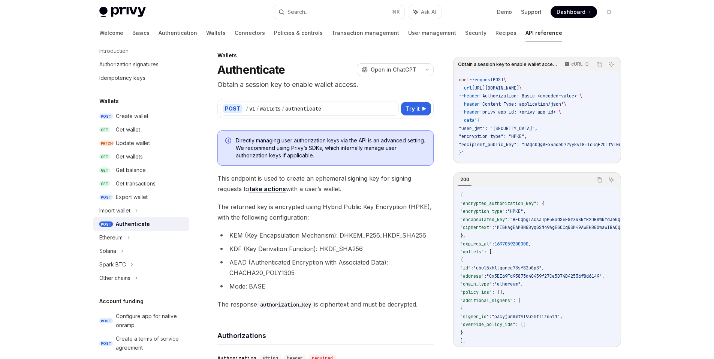
scroll to position [0, 0]
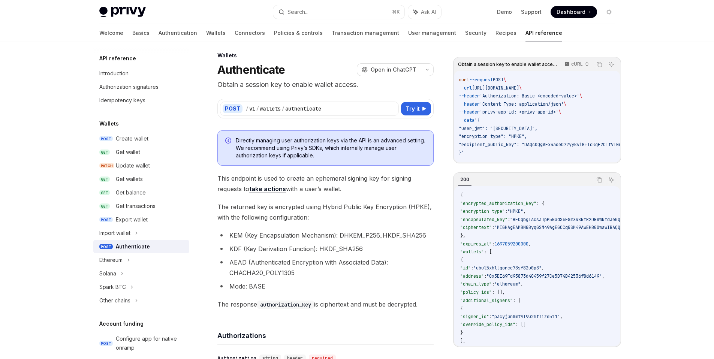
click at [320, 191] on span "This endpoint is used to create an ephemeral signing key for signing requests t…" at bounding box center [326, 183] width 216 height 21
click at [159, 142] on div "Create wallet" at bounding box center [150, 138] width 69 height 9
click at [330, 190] on span "This endpoint is used to create an ephemeral signing key for signing requests t…" at bounding box center [326, 182] width 216 height 21
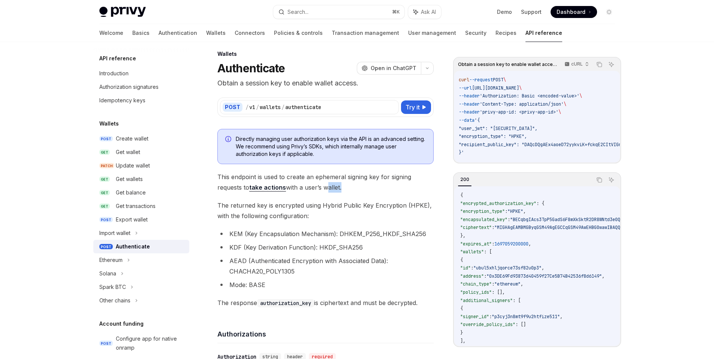
click at [330, 190] on span "This endpoint is used to create an ephemeral signing key for signing requests t…" at bounding box center [326, 182] width 216 height 21
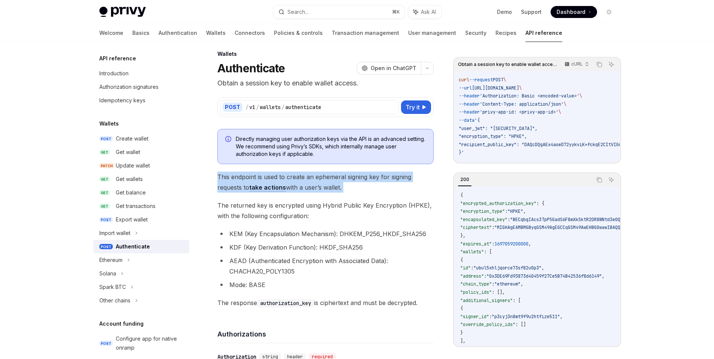
click at [330, 190] on span "This endpoint is used to create an ephemeral signing key for signing requests t…" at bounding box center [326, 182] width 216 height 21
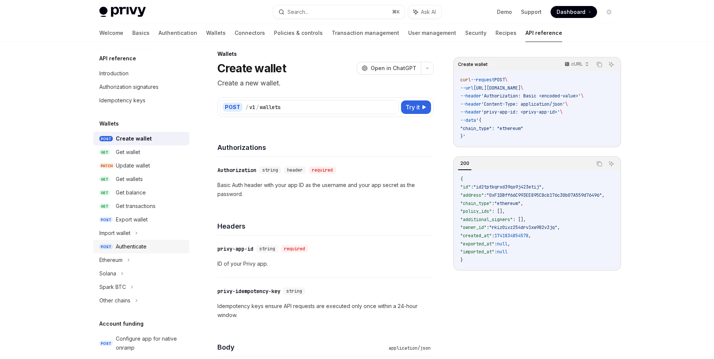
click at [132, 250] on div "Authenticate" at bounding box center [131, 246] width 31 height 9
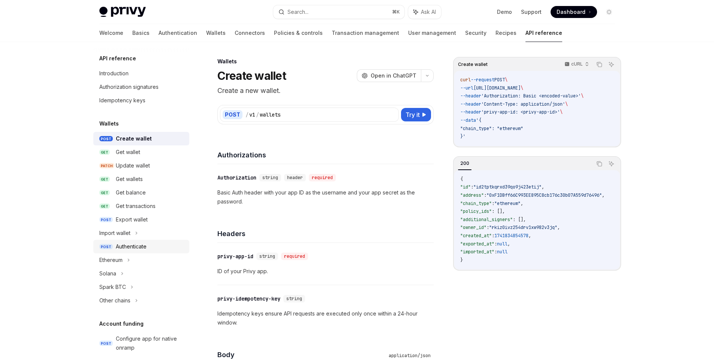
click at [147, 242] on div "Authenticate" at bounding box center [131, 246] width 31 height 9
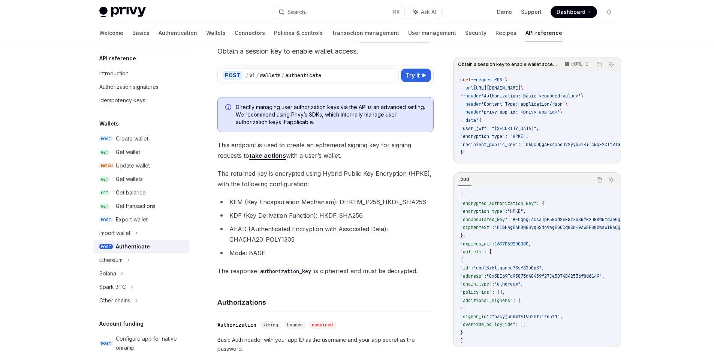
scroll to position [17, 0]
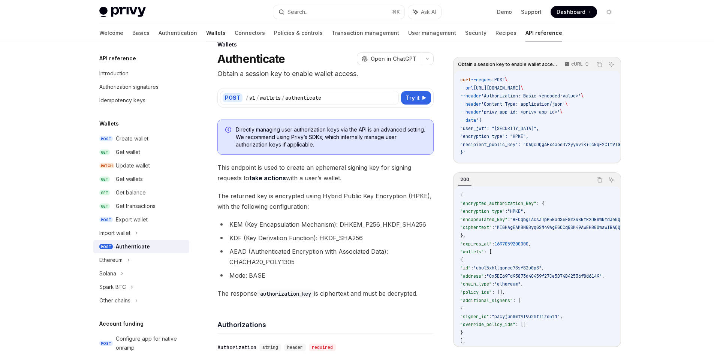
click at [206, 36] on link "Wallets" at bounding box center [216, 33] width 20 height 18
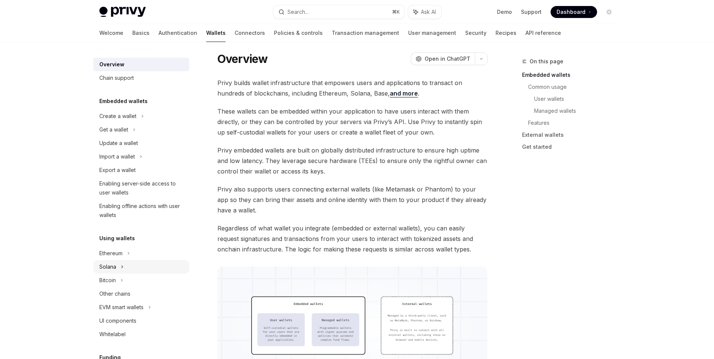
click at [132, 269] on div "Solana" at bounding box center [141, 267] width 96 height 14
click at [129, 284] on div "Sign a message" at bounding box center [123, 280] width 39 height 9
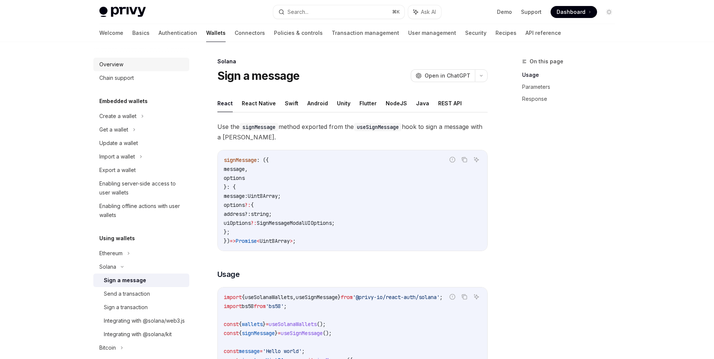
click at [128, 63] on div "Overview" at bounding box center [142, 64] width 86 height 9
click at [363, 102] on button "Flutter" at bounding box center [368, 104] width 17 height 18
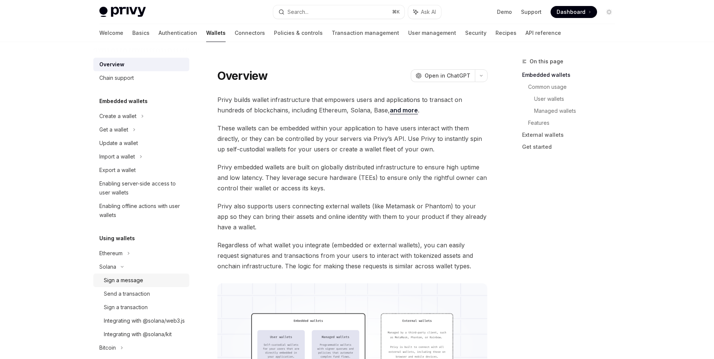
click at [132, 284] on div "Sign a message" at bounding box center [123, 280] width 39 height 9
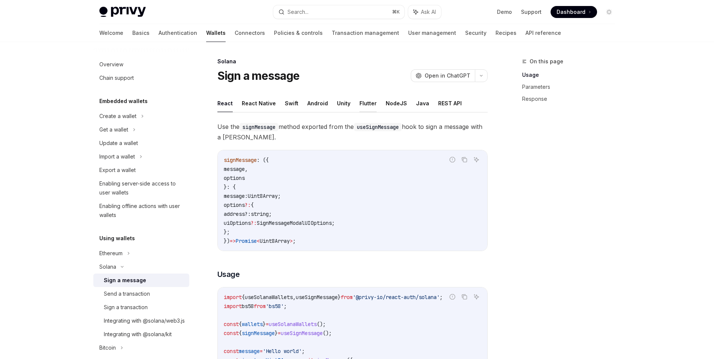
click at [360, 104] on button "Flutter" at bounding box center [368, 104] width 17 height 18
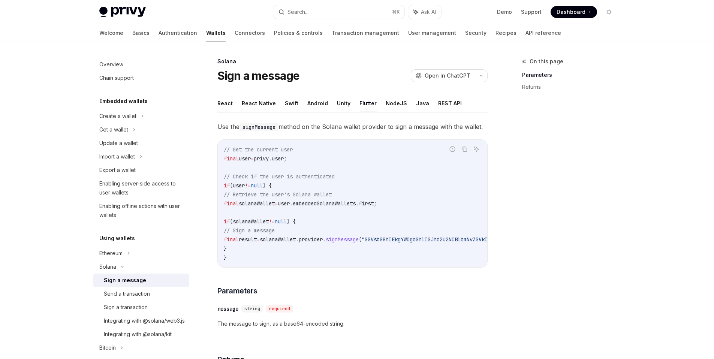
click at [350, 233] on code "// Get the current user final user = privy.user; // Check if the user is authen…" at bounding box center [414, 203] width 381 height 117
click at [298, 240] on span "solanaWallet.provider." at bounding box center [293, 239] width 66 height 7
click at [359, 239] on span "signMessage" at bounding box center [342, 239] width 33 height 7
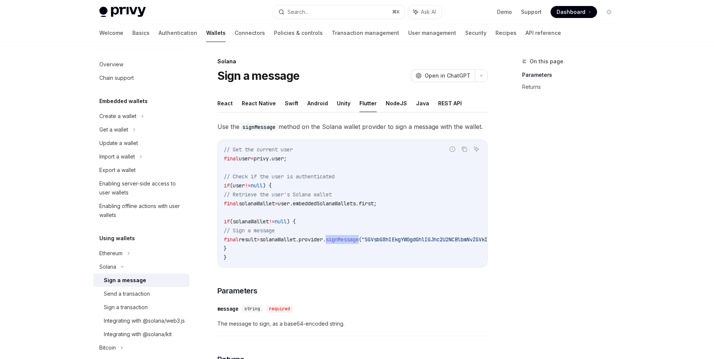
click at [359, 239] on span "signMessage" at bounding box center [342, 239] width 33 height 7
copy span "signMessage"
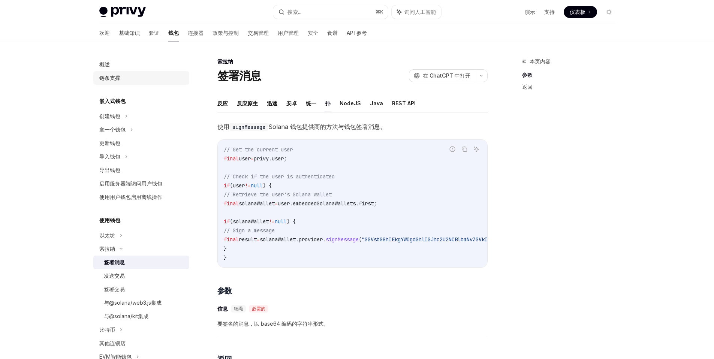
click at [110, 80] on font "链条支撑" at bounding box center [109, 78] width 21 height 6
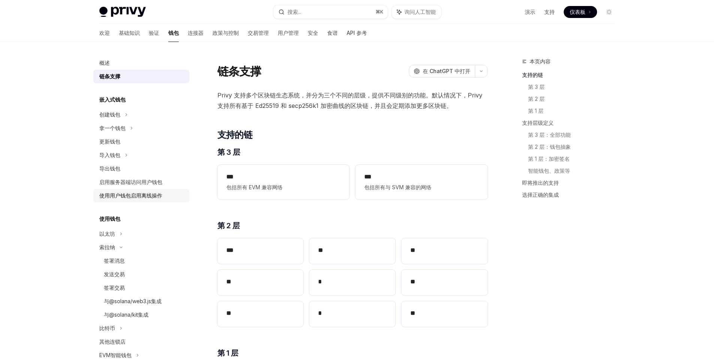
scroll to position [3, 0]
click at [137, 197] on div "使用用户钱包启用离线操作" at bounding box center [130, 194] width 63 height 9
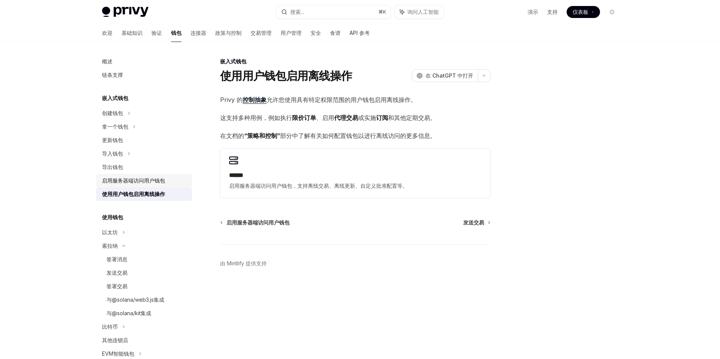
click at [158, 183] on font "启用服务器端访问用户钱包" at bounding box center [133, 180] width 63 height 6
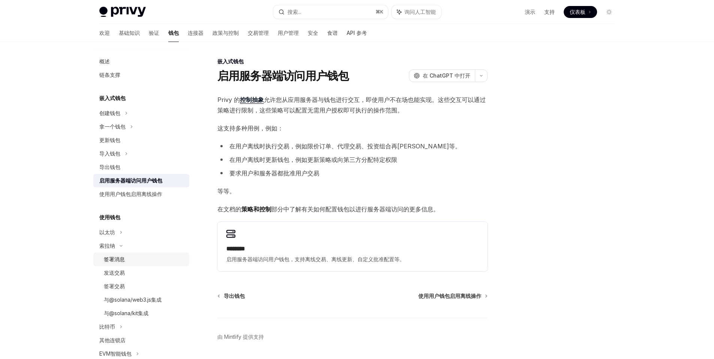
click at [134, 260] on div "签署消息" at bounding box center [144, 259] width 81 height 9
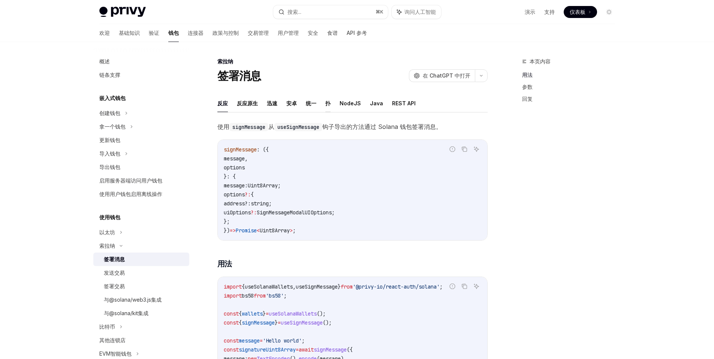
click at [328, 105] on font "扑" at bounding box center [328, 103] width 5 height 6
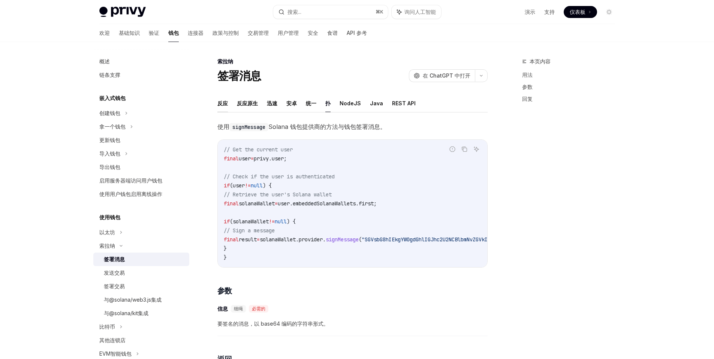
click at [220, 106] on font "反应" at bounding box center [223, 103] width 11 height 6
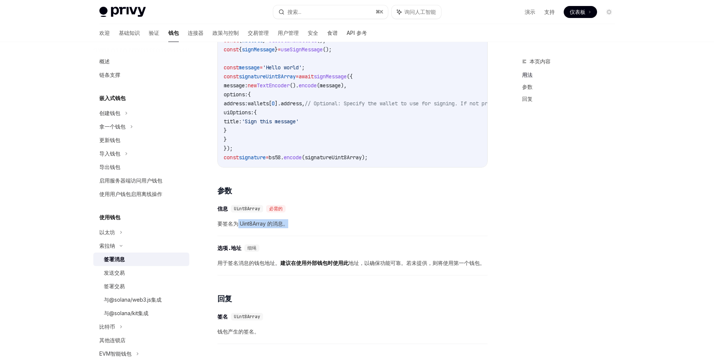
drag, startPoint x: 303, startPoint y: 232, endPoint x: 236, endPoint y: 225, distance: 66.7
click at [236, 225] on div "​ 信息 Uint8Array 必需的 要签名为 Uint8Array 的消息。" at bounding box center [353, 219] width 270 height 36
click at [248, 225] on font "要签名为 Uint8Array 的消息。" at bounding box center [253, 224] width 71 height 6
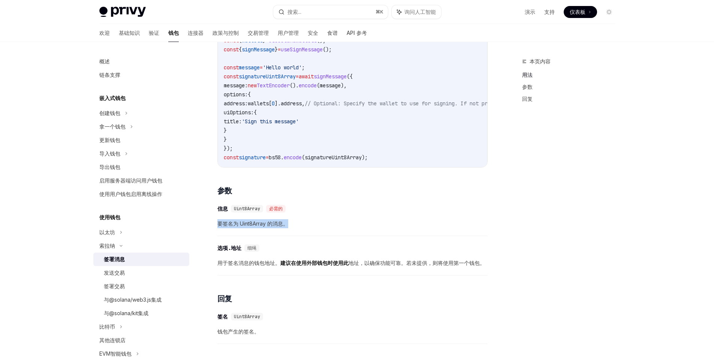
click at [314, 225] on span "要签名为 Uint8Array 的消息。" at bounding box center [353, 223] width 270 height 9
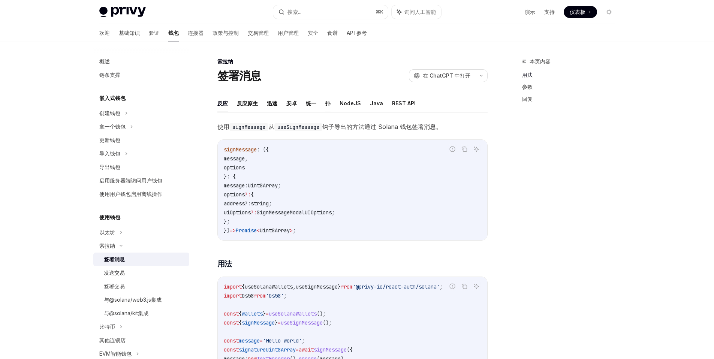
click at [330, 104] on font "扑" at bounding box center [328, 103] width 5 height 6
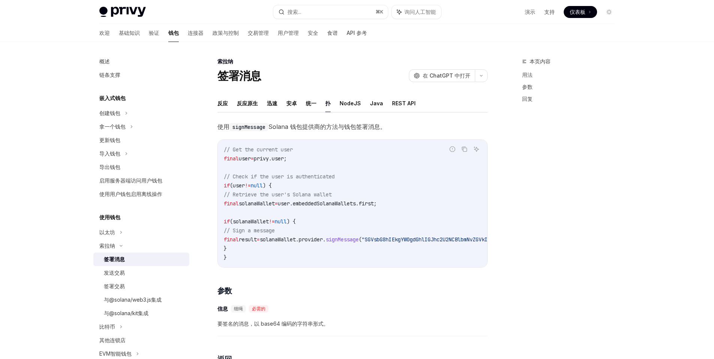
click at [364, 128] on font "Solana 钱包提供商的方法与钱包签署消息。" at bounding box center [328, 127] width 118 height 8
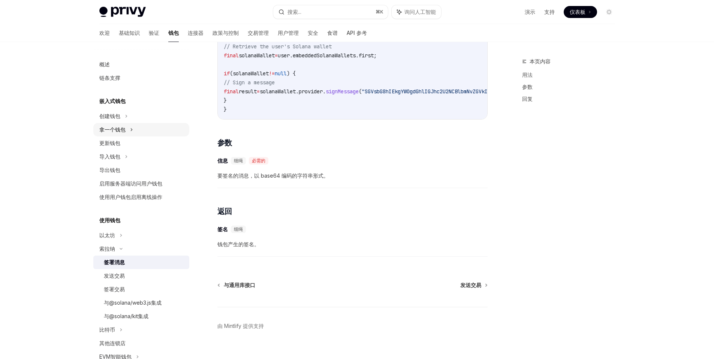
click at [129, 129] on div "拿一个钱包" at bounding box center [141, 130] width 96 height 14
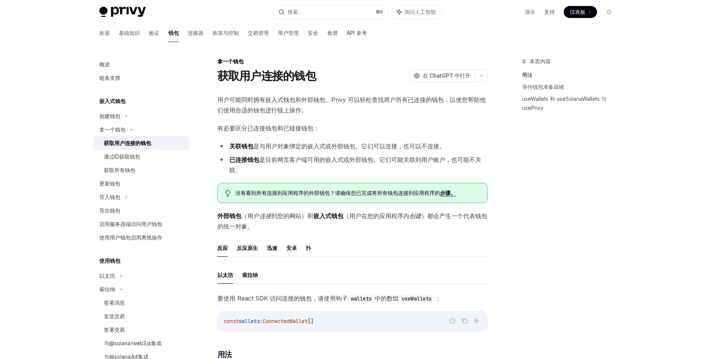
click at [130, 143] on font "获取用户连接的钱包" at bounding box center [127, 143] width 47 height 6
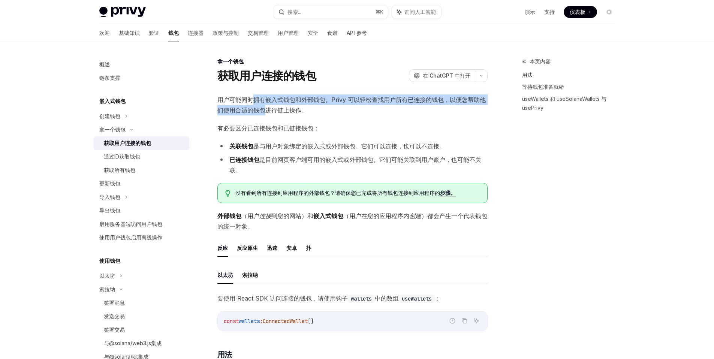
drag, startPoint x: 254, startPoint y: 101, endPoint x: 266, endPoint y: 107, distance: 14.1
click at [266, 107] on font "用户可能同时拥有嵌入式钱包和外部钱包。Privy 可以轻松查找用户所有已连接的钱包，以便您帮助他们使用合适的钱包进行链上操作。" at bounding box center [352, 105] width 269 height 18
click at [115, 188] on div "更新钱包" at bounding box center [109, 183] width 21 height 9
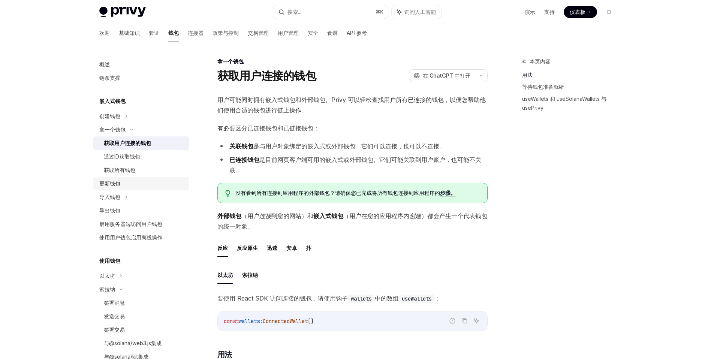
click at [135, 180] on div "更新钱包" at bounding box center [142, 183] width 86 height 9
click at [146, 156] on div "通过ID获取钱包" at bounding box center [144, 156] width 81 height 9
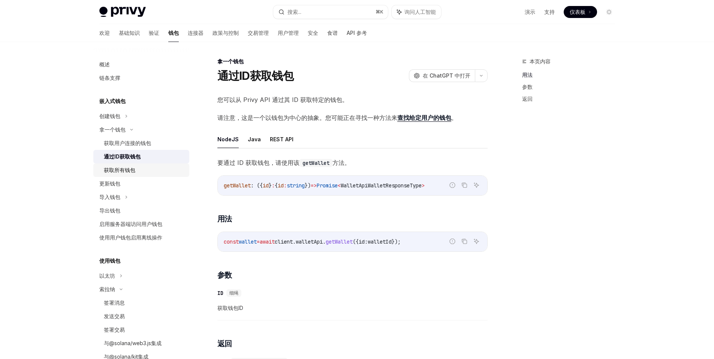
click at [140, 168] on div "获取所有钱包" at bounding box center [144, 170] width 81 height 9
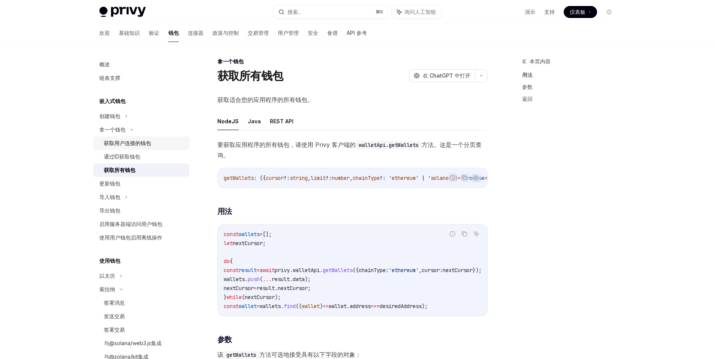
click at [143, 147] on link "获取用户连接的钱包" at bounding box center [141, 144] width 96 height 14
click at [143, 147] on div "获取用户连接的钱包" at bounding box center [127, 143] width 47 height 9
click at [132, 147] on div "获取用户连接的钱包" at bounding box center [127, 143] width 47 height 9
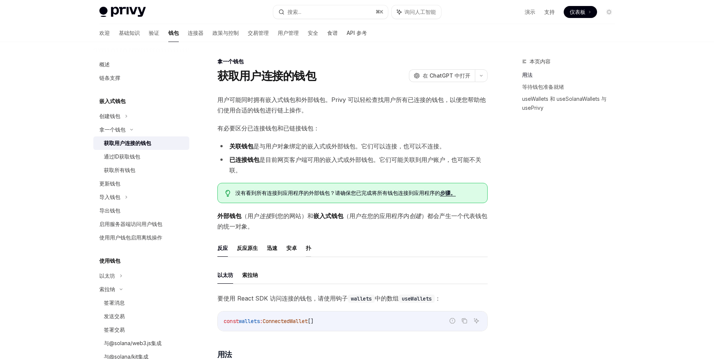
click at [308, 248] on font "扑" at bounding box center [308, 248] width 5 height 6
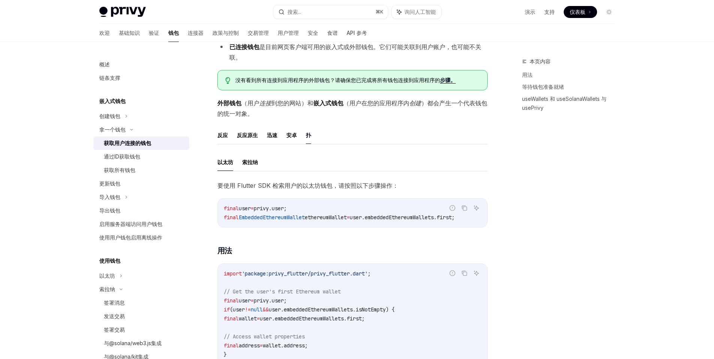
scroll to position [123, 0]
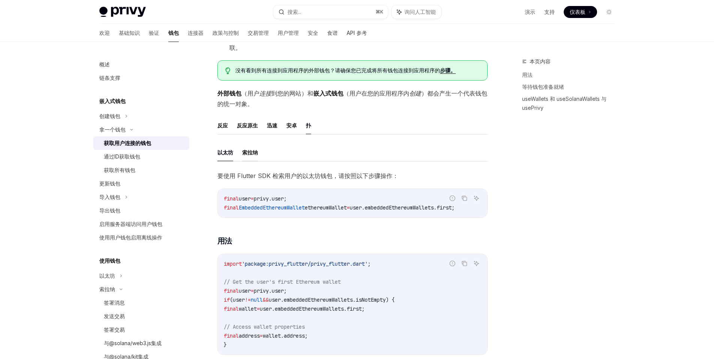
click at [252, 152] on font "索拉纳" at bounding box center [250, 152] width 16 height 6
click at [269, 199] on span "privy.user;" at bounding box center [270, 198] width 33 height 7
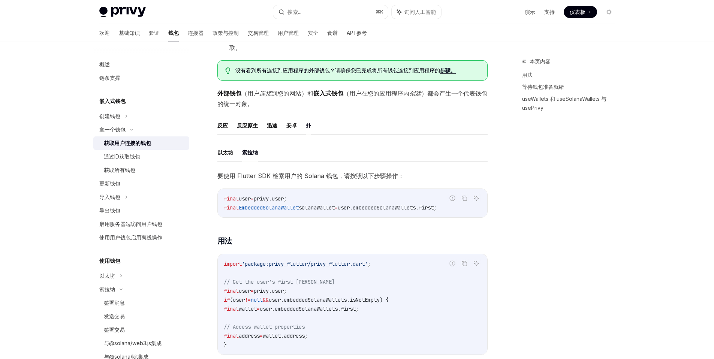
click at [272, 206] on span "EmbeddedSolanaWallet" at bounding box center [269, 207] width 60 height 7
click at [269, 202] on code "final user = privy.user; final EmbeddedSolanaWallet solanaWallet = user.embedde…" at bounding box center [353, 203] width 258 height 18
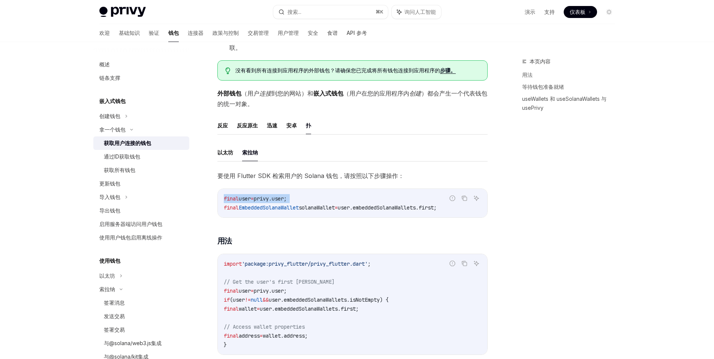
click at [269, 202] on code "final user = privy.user; final EmbeddedSolanaWallet solanaWallet = user.embedde…" at bounding box center [353, 203] width 258 height 18
click at [269, 204] on span "EmbeddedSolanaWallet" at bounding box center [269, 207] width 60 height 7
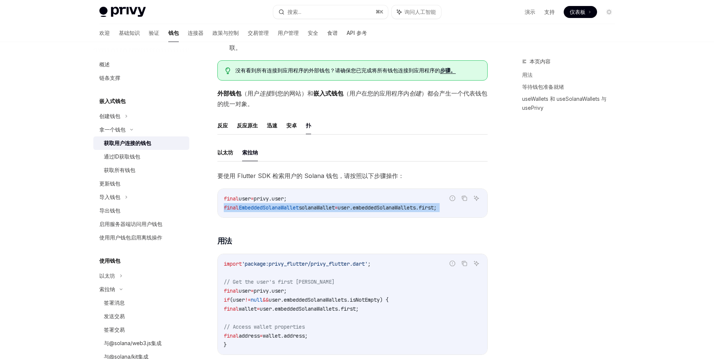
click at [269, 204] on span "EmbeddedSolanaWallet" at bounding box center [269, 207] width 60 height 7
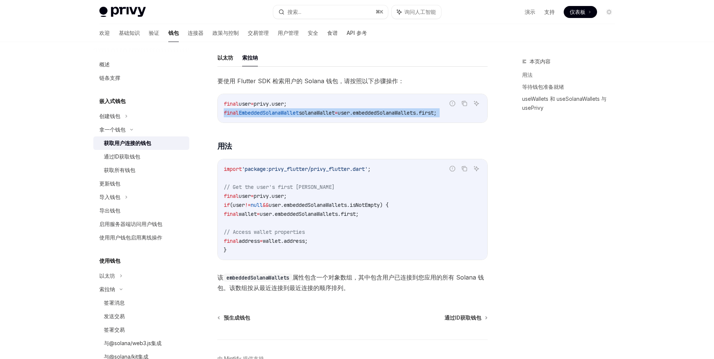
scroll to position [217, 0]
click at [287, 188] on span "// Get the user's first [PERSON_NAME]" at bounding box center [279, 187] width 111 height 7
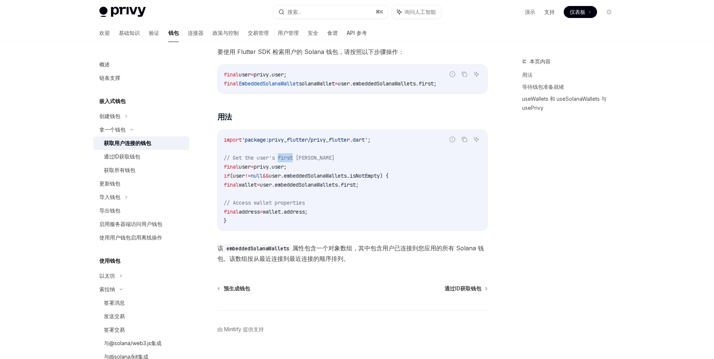
scroll to position [246, 0]
click at [287, 188] on span "user.embeddedSolanaWallets.first;" at bounding box center [309, 185] width 99 height 7
click at [308, 186] on span "user.embeddedSolanaWallets.first;" at bounding box center [309, 185] width 99 height 7
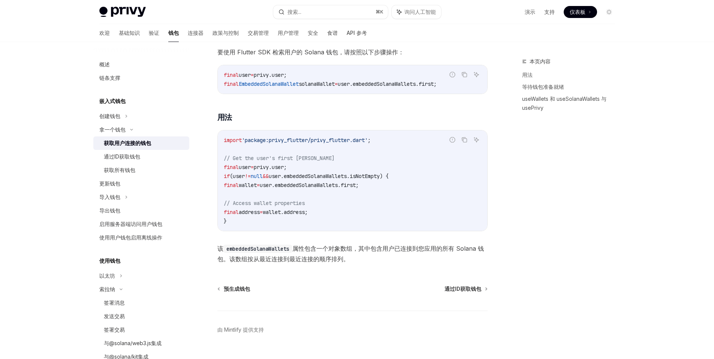
click at [308, 186] on span "user.embeddedSolanaWallets.first;" at bounding box center [309, 185] width 99 height 7
click at [263, 170] on span "privy.user;" at bounding box center [270, 167] width 33 height 7
click at [285, 166] on span "privy.user;" at bounding box center [270, 167] width 33 height 7
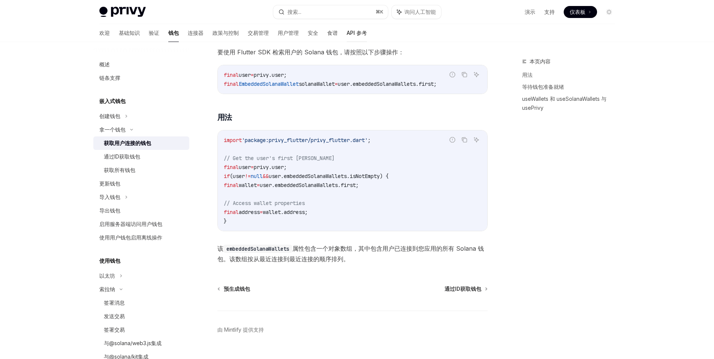
click at [347, 34] on font "API 参考" at bounding box center [357, 33] width 20 height 6
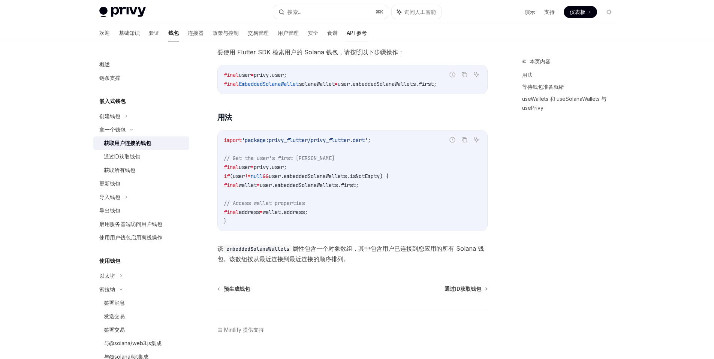
click at [347, 34] on font "API 参考" at bounding box center [357, 33] width 20 height 6
click at [347, 31] on font "API 参考" at bounding box center [357, 33] width 20 height 6
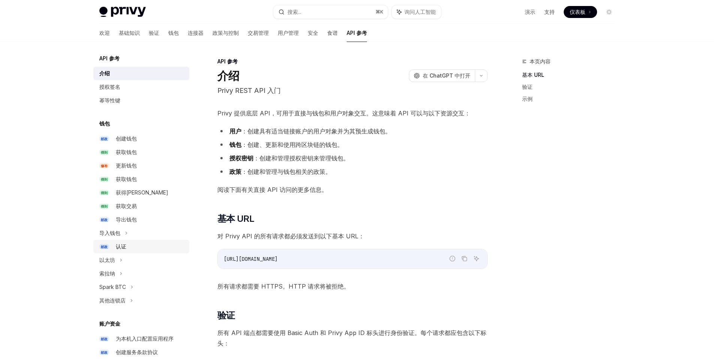
click at [139, 250] on div "认证" at bounding box center [150, 246] width 69 height 9
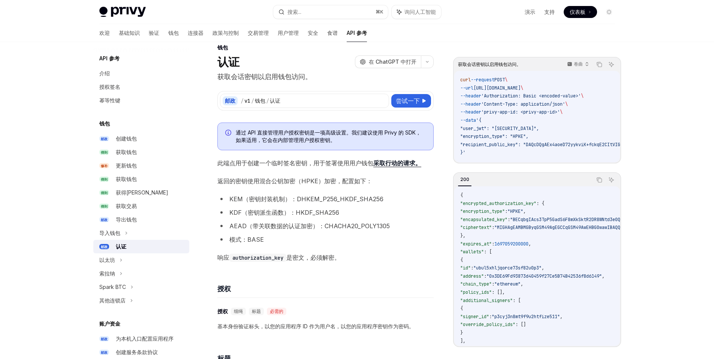
scroll to position [15, 0]
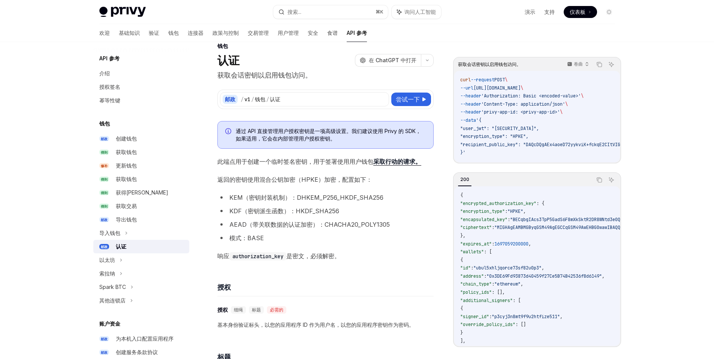
click at [314, 194] on font "KEM（密钥封装机制）：DHKEM_P256_HKDF_SHA256" at bounding box center [307, 198] width 154 height 8
click at [323, 200] on font "KEM（密钥封装机制）：DHKEM_P256_HKDF_SHA256" at bounding box center [307, 198] width 154 height 8
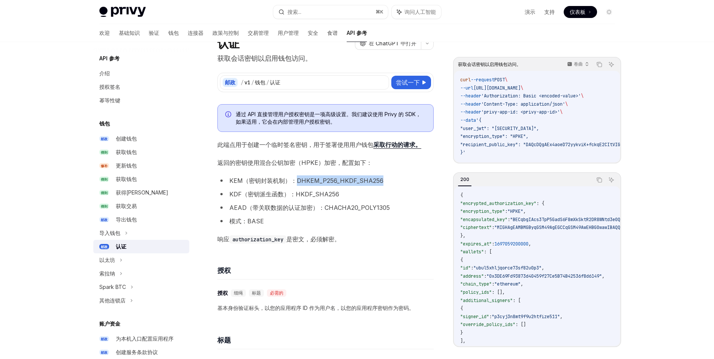
scroll to position [32, 0]
click at [400, 74] on div "邮政 / v1 / 钱包 / 认证 尝试一下" at bounding box center [326, 83] width 216 height 20
click at [402, 83] on font "尝试一下" at bounding box center [408, 83] width 24 height 8
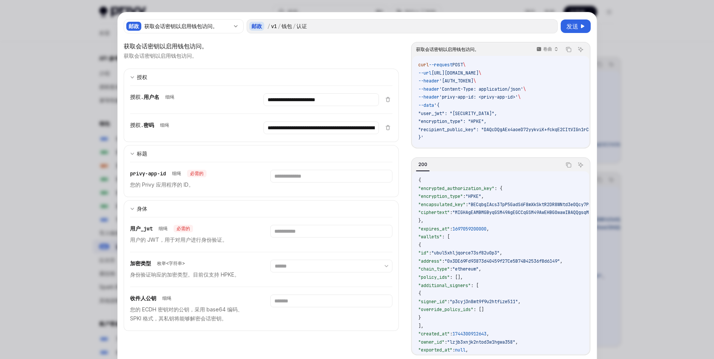
scroll to position [8, 0]
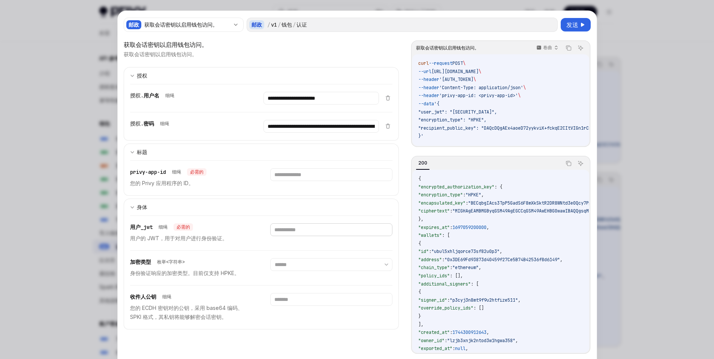
click at [296, 232] on input "text" at bounding box center [331, 230] width 122 height 13
click at [646, 48] on div at bounding box center [357, 179] width 714 height 359
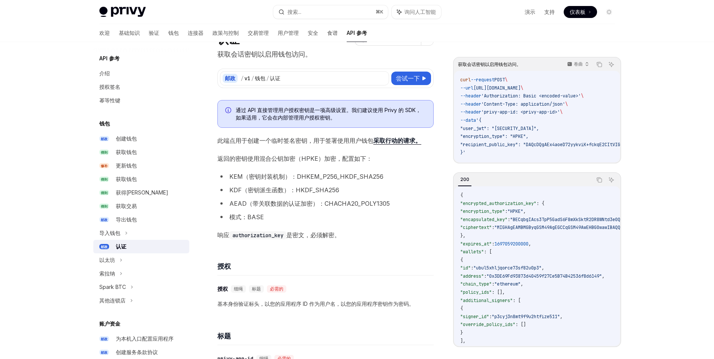
scroll to position [38, 0]
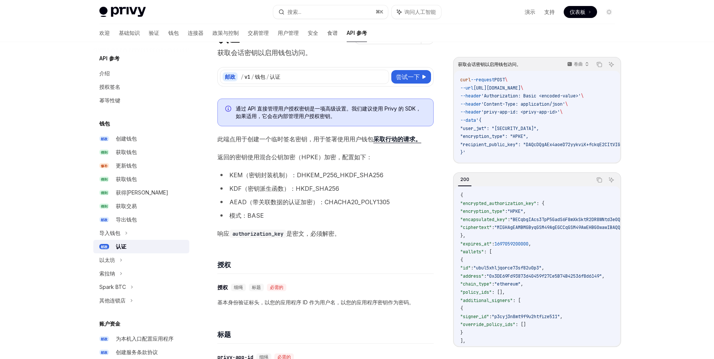
click at [274, 158] on font "返回的密钥使用混合公钥加密（HPKE）加密，配置如下：" at bounding box center [295, 157] width 155 height 8
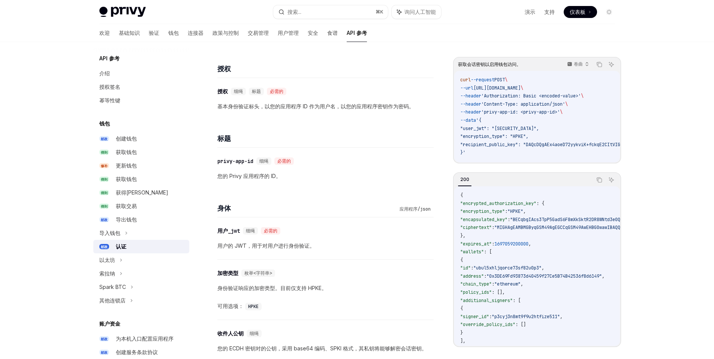
scroll to position [234, 0]
click at [279, 246] on font "用户的 JWT，用于对用户进行身份验证。" at bounding box center [267, 245] width 98 height 6
click at [130, 89] on div "授权签名" at bounding box center [142, 87] width 86 height 9
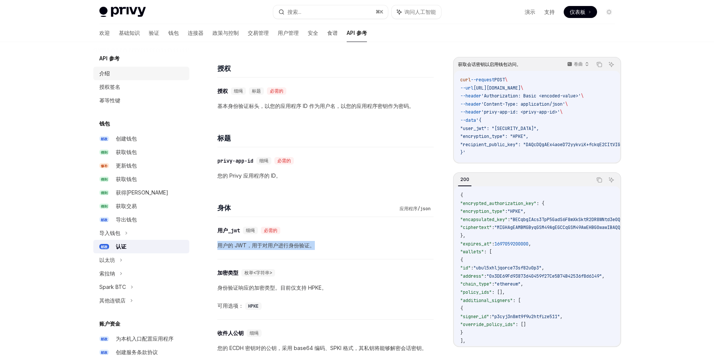
click at [121, 75] on div "介绍" at bounding box center [142, 73] width 86 height 9
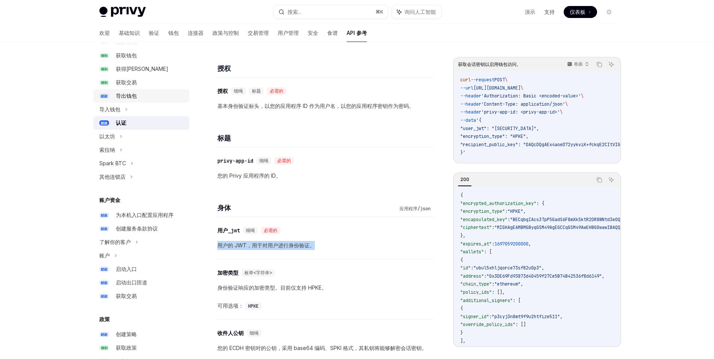
scroll to position [125, 0]
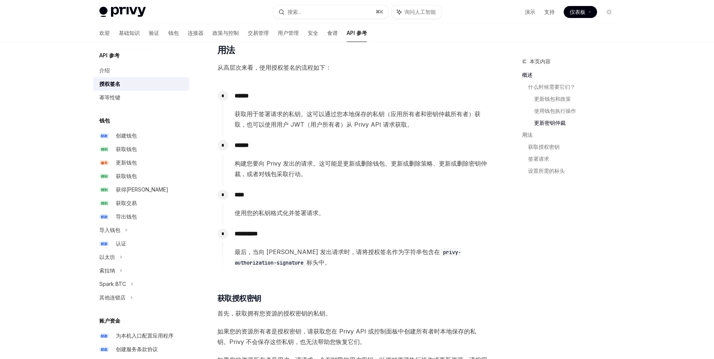
scroll to position [599, 0]
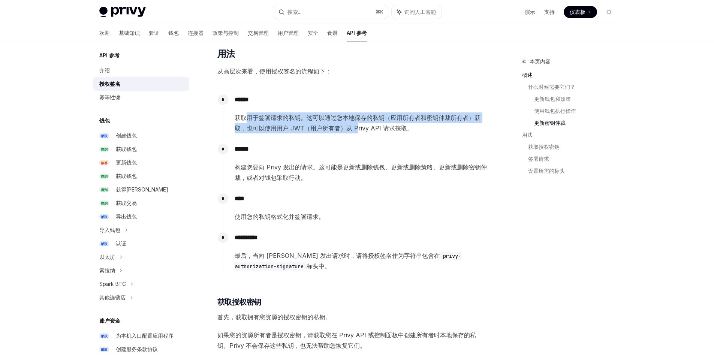
drag, startPoint x: 249, startPoint y: 117, endPoint x: 356, endPoint y: 126, distance: 107.2
click at [356, 126] on font "获取用于签署请求的私钥。这可以通过您本地保存的私钥（应用所有者和密钥仲裁所有者）获取，也可以使用用户 JWT（用户所有者）从 Privy API 请求获取。" at bounding box center [358, 123] width 246 height 18
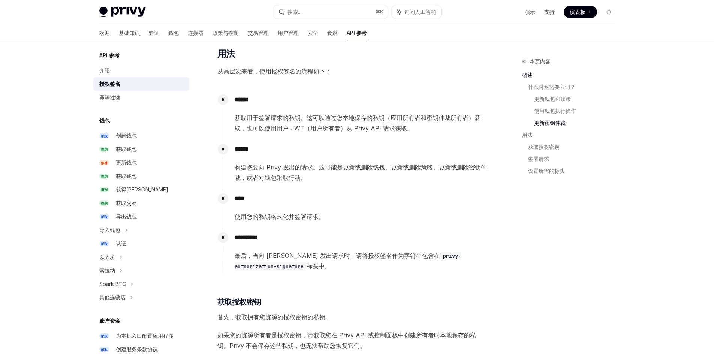
click at [378, 132] on font "获取用于签署请求的私钥。这可以通过您本地保存的私钥（应用所有者和密钥仲裁所有者）获取，也可以使用用户 JWT（用户所有者）从 Privy API 请求获取。" at bounding box center [358, 123] width 246 height 18
drag, startPoint x: 276, startPoint y: 128, endPoint x: 365, endPoint y: 127, distance: 88.5
click at [365, 127] on font "获取用于签署请求的私钥。这可以通过您本地保存的私钥（应用所有者和密钥仲裁所有者）获取，也可以使用用户 JWT（用户所有者）从 Privy API 请求获取。" at bounding box center [358, 123] width 246 height 18
click at [402, 127] on font "获取用于签署请求的私钥。这可以通过您本地保存的私钥（应用所有者和密钥仲裁所有者）获取，也可以使用用户 JWT（用户所有者）从 Privy API 请求获取。" at bounding box center [358, 123] width 246 height 18
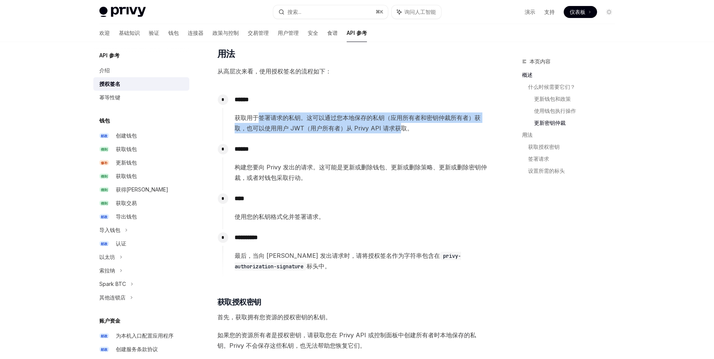
drag, startPoint x: 397, startPoint y: 128, endPoint x: 261, endPoint y: 116, distance: 136.7
click at [261, 116] on font "获取用于签署请求的私钥。这可以通过您本地保存的私钥（应用所有者和密钥仲裁所有者）获取，也可以使用用户 JWT（用户所有者）从 Privy API 请求获取。" at bounding box center [358, 123] width 246 height 18
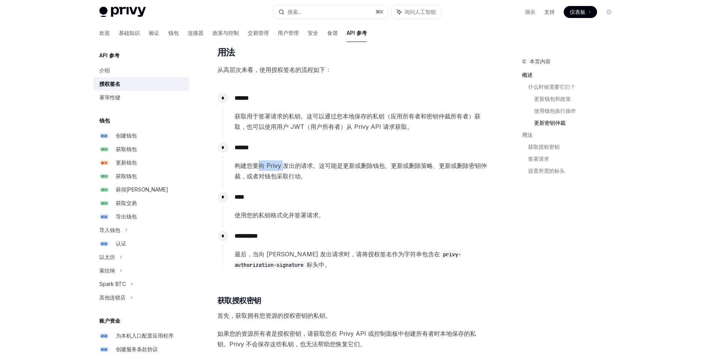
drag, startPoint x: 256, startPoint y: 164, endPoint x: 285, endPoint y: 170, distance: 29.6
click at [285, 170] on span "构建您要向 Privy 发出的请求。这可能是更新或删除钱包、更新或删除策略、更新或删除密钥仲裁，或者对钱包采取行动。" at bounding box center [361, 171] width 253 height 21
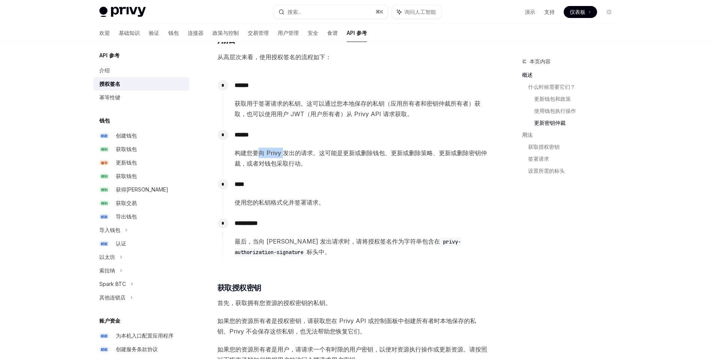
scroll to position [615, 0]
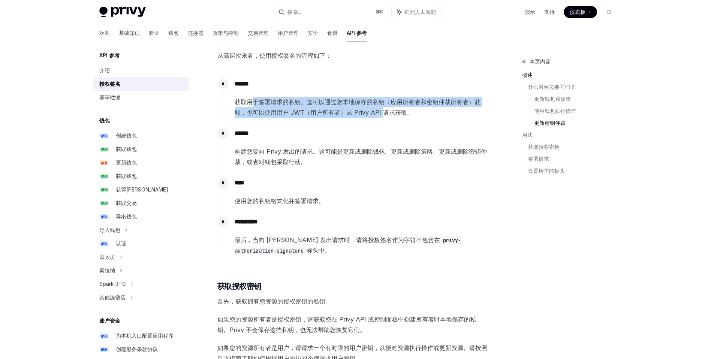
drag, startPoint x: 251, startPoint y: 103, endPoint x: 383, endPoint y: 108, distance: 132.9
click at [383, 108] on font "获取用于签署请求的私钥。这可以通过您本地保存的私钥（应用所有者和密钥仲裁所有者）获取，也可以使用用户 JWT（用户所有者）从 Privy API 请求获取。" at bounding box center [358, 107] width 246 height 18
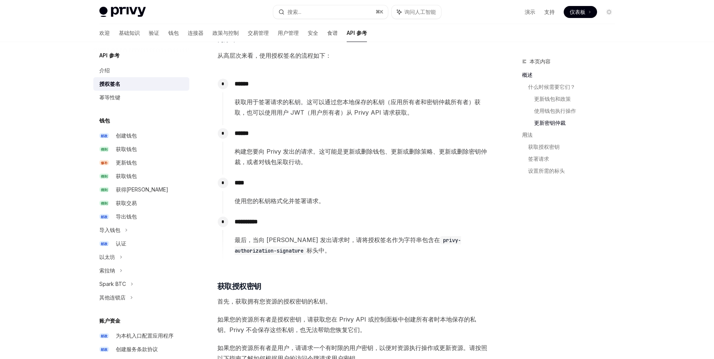
click at [383, 110] on font "获取用于签署请求的私钥。这可以通过您本地保存的私钥（应用所有者和密钥仲裁所有者）获取，也可以使用用户 JWT（用户所有者）从 Privy API 请求获取。" at bounding box center [358, 107] width 246 height 18
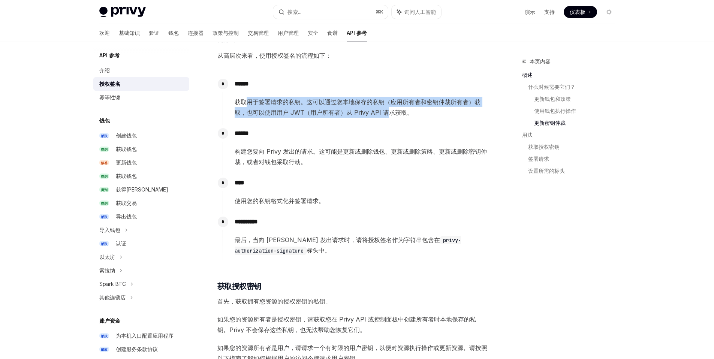
drag, startPoint x: 387, startPoint y: 114, endPoint x: 247, endPoint y: 102, distance: 140.4
click at [247, 102] on font "获取用于签署请求的私钥。这可以通过您本地保存的私钥（应用所有者和密钥仲裁所有者）获取，也可以使用用户 JWT（用户所有者）从 Privy API 请求获取。" at bounding box center [358, 107] width 246 height 18
click at [285, 104] on font "获取用于签署请求的私钥。这可以通过您本地保存的私钥（应用所有者和密钥仲裁所有者）获取，也可以使用用户 JWT（用户所有者）从 Privy API 请求获取。" at bounding box center [358, 107] width 246 height 18
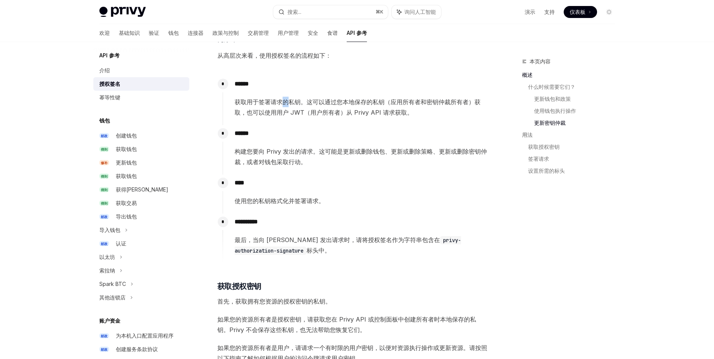
click at [285, 104] on font "获取用于签署请求的私钥。这可以通过您本地保存的私钥（应用所有者和密钥仲裁所有者）获取，也可以使用用户 JWT（用户所有者）从 Privy API 请求获取。" at bounding box center [358, 107] width 246 height 18
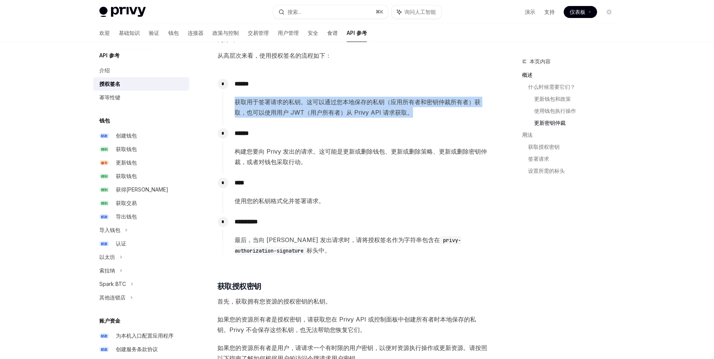
click at [285, 104] on font "获取用于签署请求的私钥。这可以通过您本地保存的私钥（应用所有者和密钥仲裁所有者）获取，也可以使用用户 JWT（用户所有者）从 Privy API 请求获取。" at bounding box center [358, 107] width 246 height 18
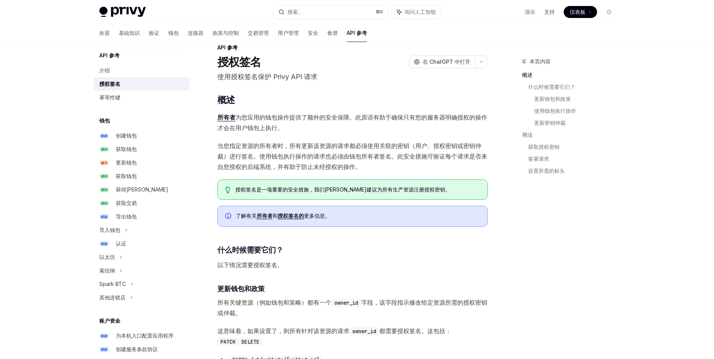
scroll to position [14, 0]
click at [281, 131] on font "为您应用的钱包操作提供了额外的安全保障。此原语有助于确保只有您的服务器明确授权的操作才会在用户钱包上执行。" at bounding box center [353, 123] width 270 height 18
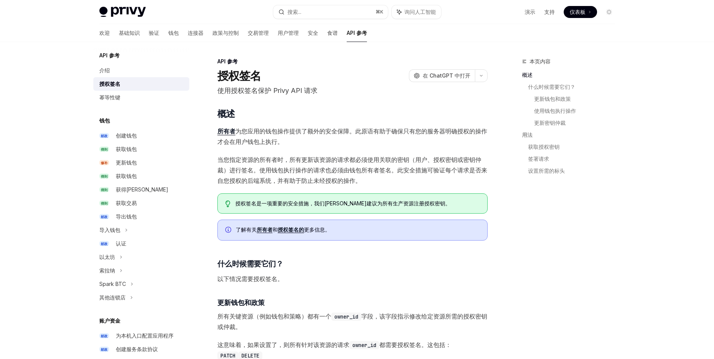
click at [281, 131] on font "为您应用的钱包操作提供了额外的安全保障。此原语有助于确保只有您的服务器明确授权的操作才会在用户钱包上执行。" at bounding box center [353, 137] width 270 height 18
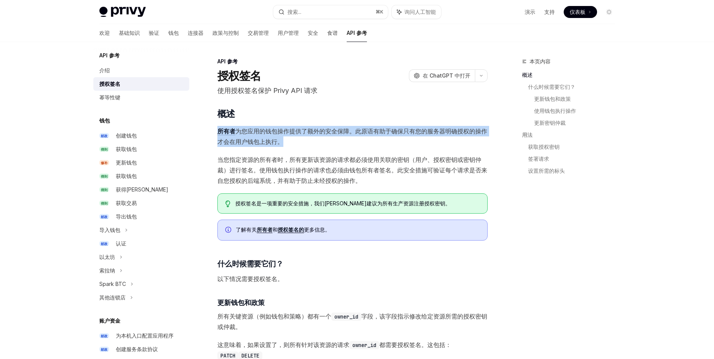
click at [281, 131] on font "为您应用的钱包操作提供了额外的安全保障。此原语有助于确保只有您的服务器明确授权的操作才会在用户钱包上执行。" at bounding box center [353, 137] width 270 height 18
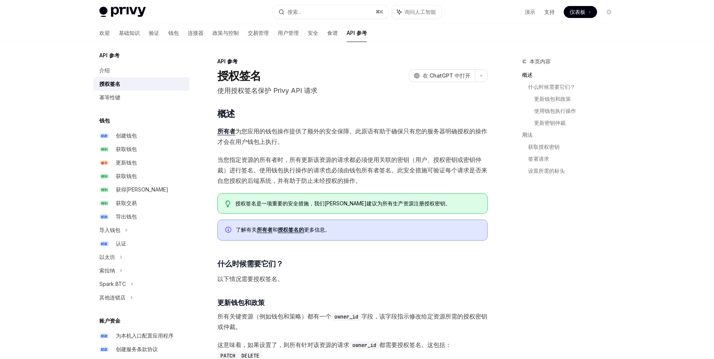
click at [281, 131] on font "为您应用的钱包操作提供了额外的安全保障。此原语有助于确保只有您的服务器明确授权的操作才会在用户钱包上执行。" at bounding box center [353, 137] width 270 height 18
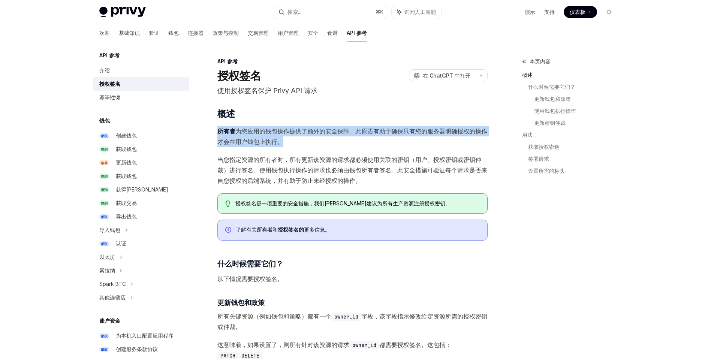
click at [284, 143] on span "所有者 为您应用的钱包操作提供了额外的安全保障。此原语有助于确保只有您的服务器明确授权的操作才会在用户钱包上执行。" at bounding box center [353, 136] width 270 height 21
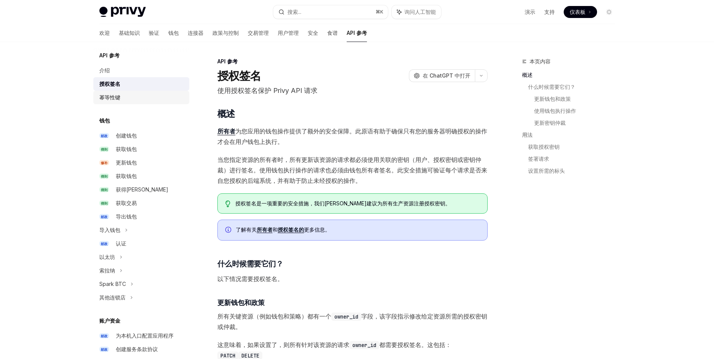
click at [113, 98] on font "幂等性键" at bounding box center [109, 97] width 21 height 6
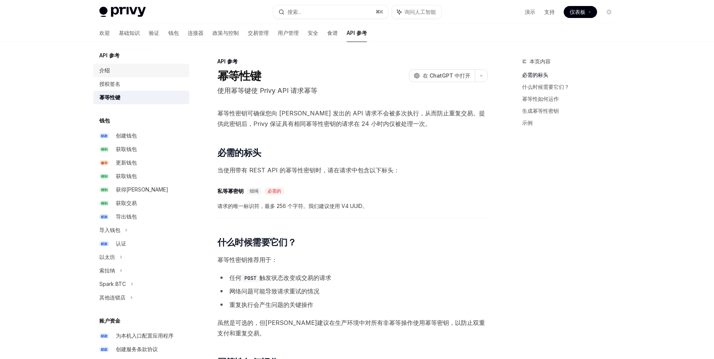
click at [117, 69] on div "介绍" at bounding box center [142, 70] width 86 height 9
click at [118, 84] on font "授权签名" at bounding box center [109, 84] width 21 height 6
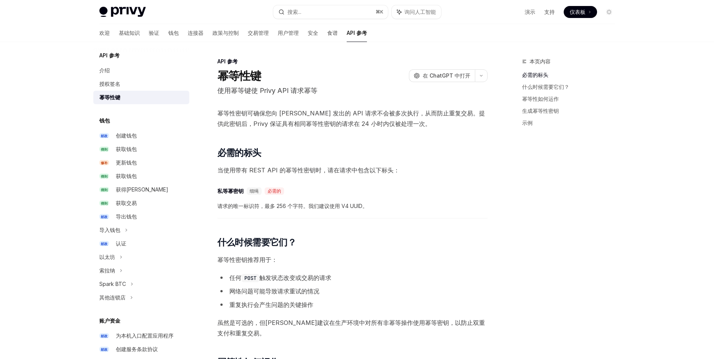
scroll to position [54, 0]
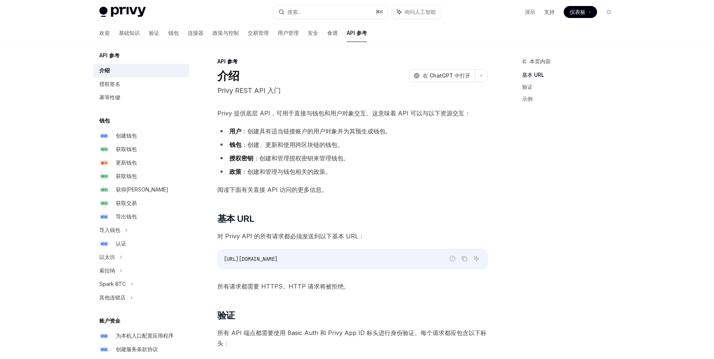
click at [133, 84] on div "授权签名" at bounding box center [142, 84] width 86 height 9
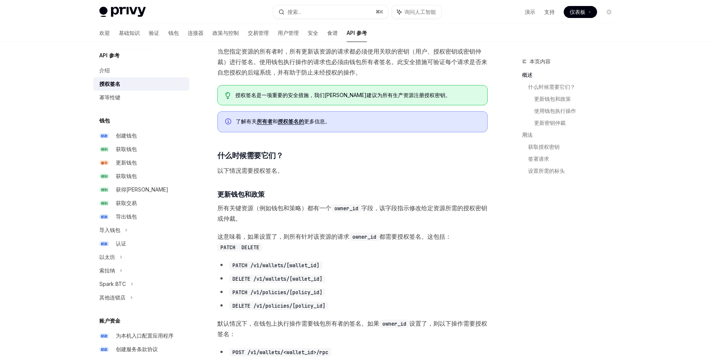
scroll to position [186, 0]
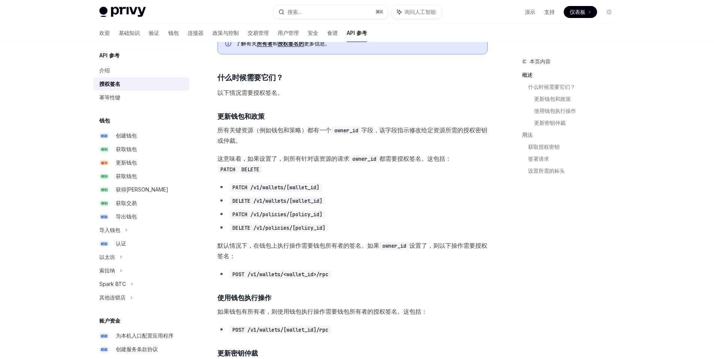
click at [279, 159] on font "这意味着，如果设置了，则所有" at bounding box center [260, 159] width 84 height 8
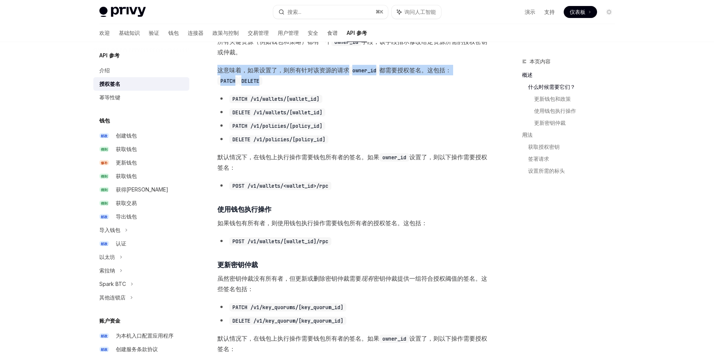
scroll to position [279, 0]
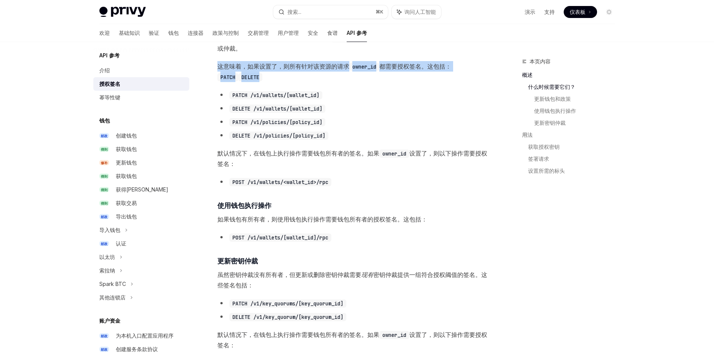
click at [306, 149] on span "默认情况下，在钱包上执行操作需要钱包所有者的签名。如果 owner_id 设置了，则以下操作需要授权签名：" at bounding box center [353, 158] width 270 height 21
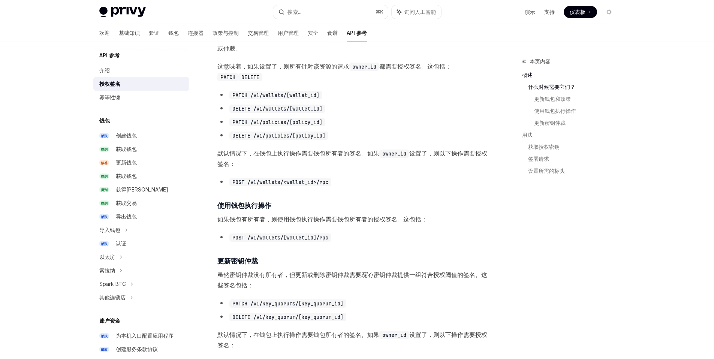
click at [306, 149] on span "默认情况下，在钱包上执行操作需要钱包所有者的签名。如果 owner_id 设置了，则以下操作需要授权签名：" at bounding box center [353, 158] width 270 height 21
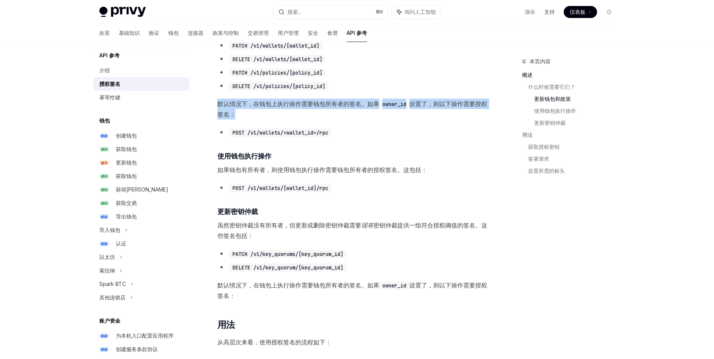
scroll to position [329, 0]
click at [308, 168] on font "如果钱包有所有者，则使用钱包执行操作需要钱包所有者的授权签名。这包括：" at bounding box center [323, 169] width 210 height 8
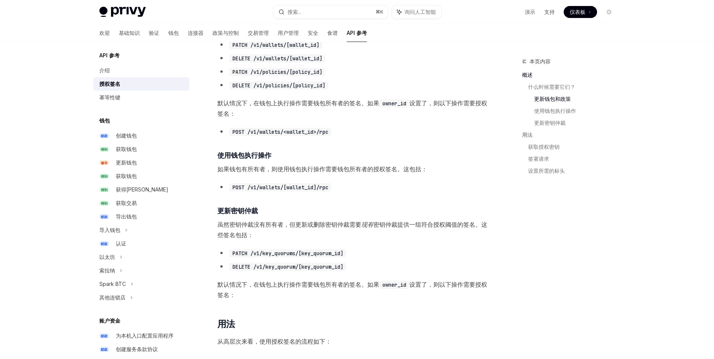
click at [308, 168] on font "如果钱包有所有者，则使用钱包执行操作需要钱包所有者的授权签名。这包括：" at bounding box center [323, 169] width 210 height 8
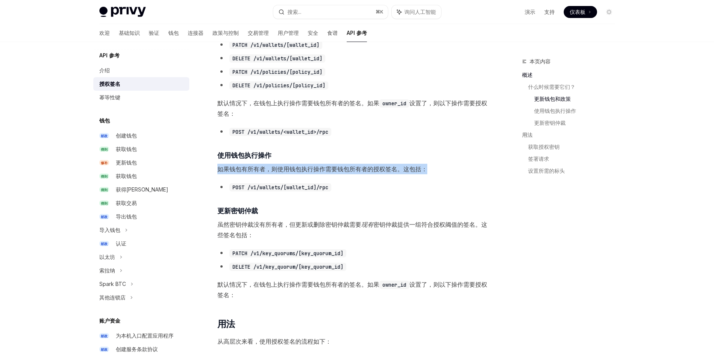
scroll to position [360, 0]
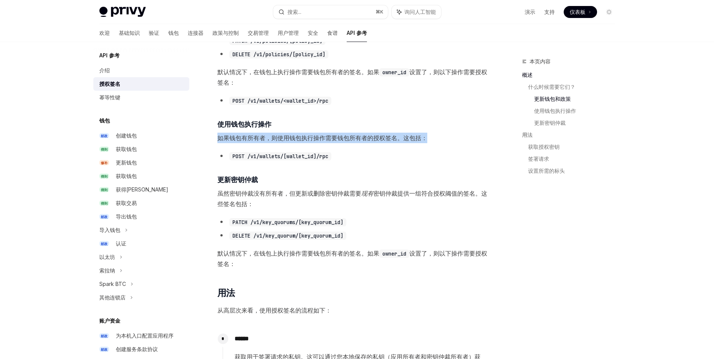
click at [346, 261] on span "默认情况下，在钱包上执行操作需要钱包所有者的签名。如果 owner_id 设置了，则以下操作需要授权签名：" at bounding box center [353, 258] width 270 height 21
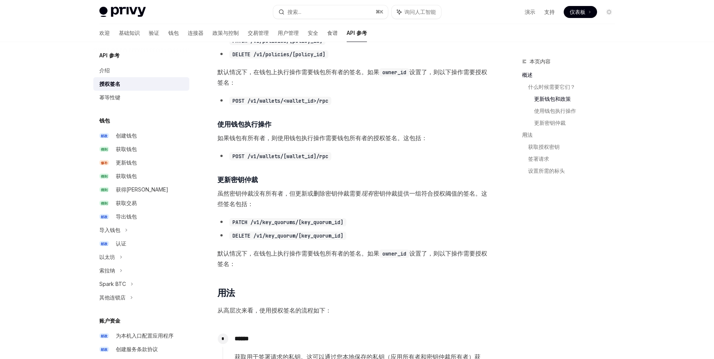
click at [346, 261] on span "默认情况下，在钱包上执行操作需要钱包所有者的签名。如果 owner_id 设置了，则以下操作需要授权签名：" at bounding box center [353, 258] width 270 height 21
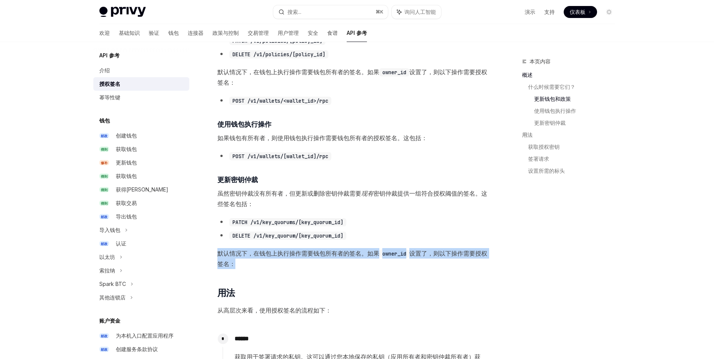
click at [346, 261] on span "默认情况下，在钱包上执行操作需要钱包所有者的签名。如果 owner_id 设置了，则以下操作需要授权签名：" at bounding box center [353, 258] width 270 height 21
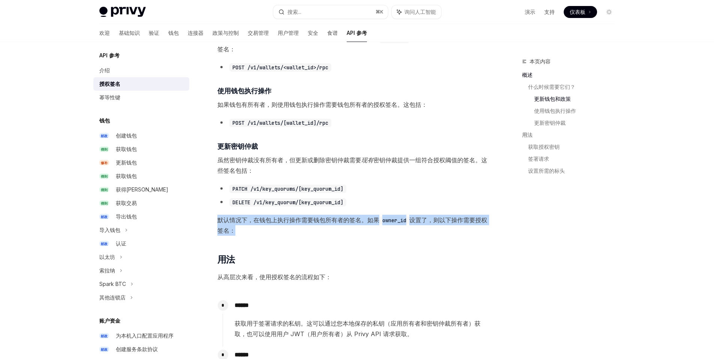
scroll to position [445, 0]
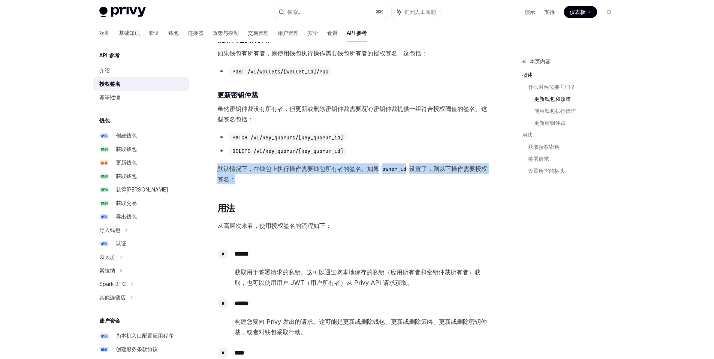
click at [326, 272] on font "获取用于签署请求的私钥。这可以通过您本地保存的私钥（应用所有者和密钥仲裁所有者）获取，也可以使用用户 JWT（用户所有者）从 Privy API 请求获取。" at bounding box center [358, 278] width 246 height 18
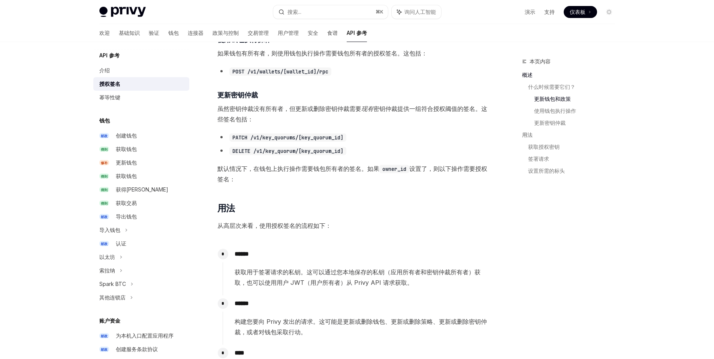
click at [326, 272] on font "获取用于签署请求的私钥。这可以通过您本地保存的私钥（应用所有者和密钥仲裁所有者）获取，也可以使用用户 JWT（用户所有者）从 Privy API 请求获取。" at bounding box center [358, 278] width 246 height 18
click at [310, 283] on font "获取用于签署请求的私钥。这可以通过您本地保存的私钥（应用所有者和密钥仲裁所有者）获取，也可以使用用户 JWT（用户所有者）从 Privy API 请求获取。" at bounding box center [358, 278] width 246 height 18
click at [324, 280] on font "获取用于签署请求的私钥。这可以通过您本地保存的私钥（应用所有者和密钥仲裁所有者）获取，也可以使用用户 JWT（用户所有者）从 Privy API 请求获取。" at bounding box center [358, 278] width 246 height 18
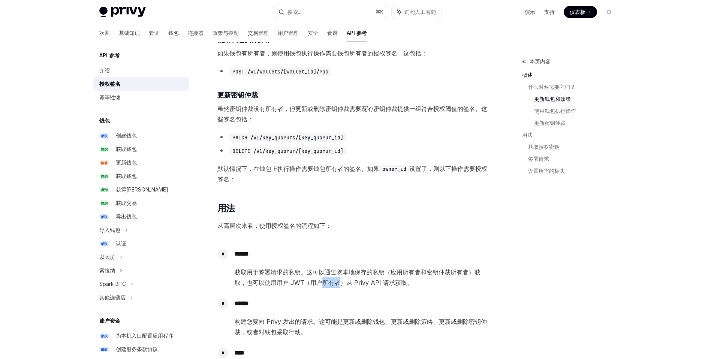
click at [324, 280] on font "获取用于签署请求的私钥。这可以通过您本地保存的私钥（应用所有者和密钥仲裁所有者）获取，也可以使用用户 JWT（用户所有者）从 Privy API 请求获取。" at bounding box center [358, 278] width 246 height 18
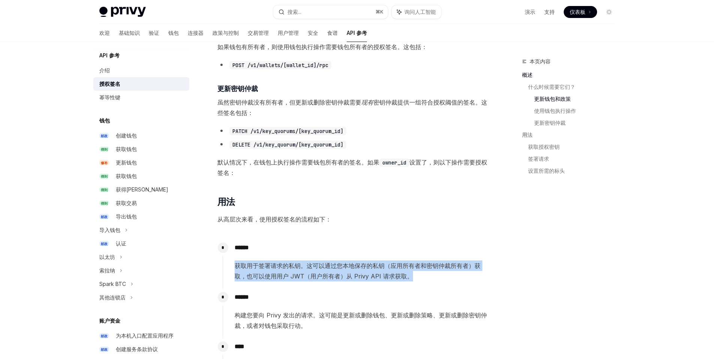
scroll to position [452, 0]
click at [354, 275] on font "获取用于签署请求的私钥。这可以通过您本地保存的私钥（应用所有者和密钥仲裁所有者）获取，也可以使用用户 JWT（用户所有者）从 Privy API 请求获取。" at bounding box center [358, 271] width 246 height 18
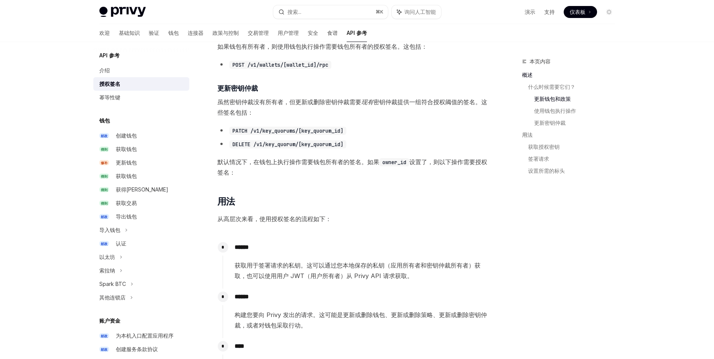
click at [354, 275] on font "获取用于签署请求的私钥。这可以通过您本地保存的私钥（应用所有者和密钥仲裁所有者）获取，也可以使用用户 JWT（用户所有者）从 Privy API 请求获取。" at bounding box center [358, 271] width 246 height 18
click at [347, 276] on font "获取用于签署请求的私钥。这可以通过您本地保存的私钥（应用所有者和密钥仲裁所有者）获取，也可以使用用户 JWT（用户所有者）从 Privy API 请求获取。" at bounding box center [358, 271] width 246 height 18
click at [296, 278] on font "获取用于签署请求的私钥。这可以通过您本地保存的私钥（应用所有者和密钥仲裁所有者）获取，也可以使用用户 JWT（用户所有者）从 Privy API 请求获取。" at bounding box center [358, 271] width 246 height 18
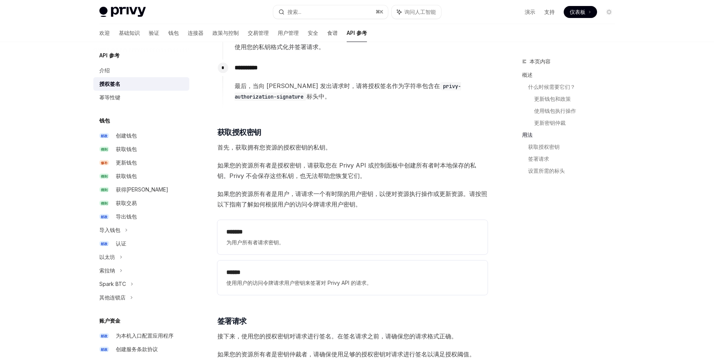
scroll to position [770, 0]
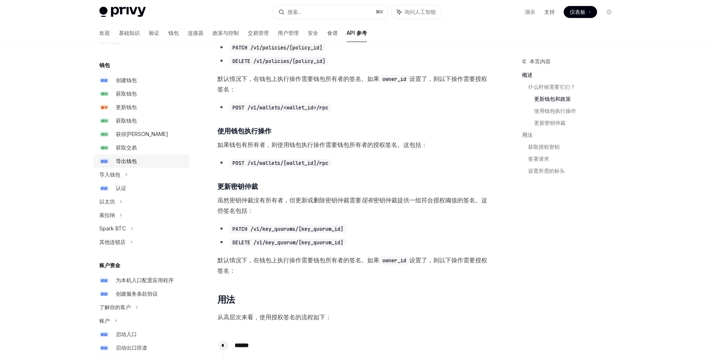
scroll to position [58, 0]
click at [121, 213] on icon at bounding box center [121, 215] width 3 height 9
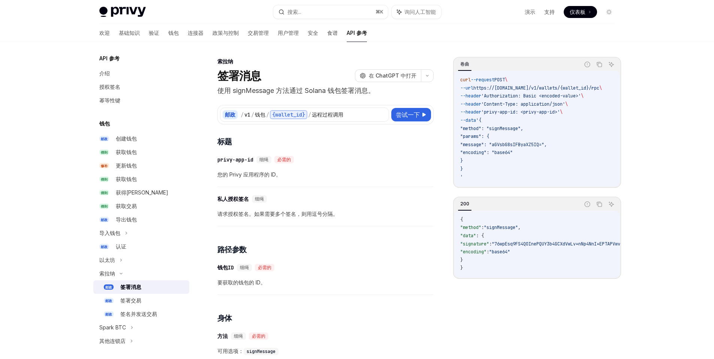
click at [147, 291] on div "签署消息" at bounding box center [152, 287] width 65 height 9
click at [399, 116] on font "尝试一下" at bounding box center [408, 115] width 24 height 8
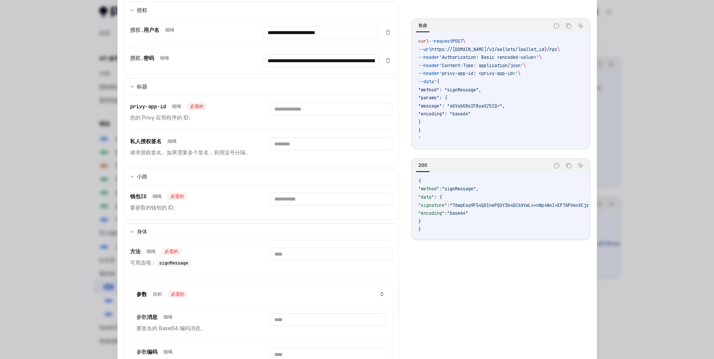
scroll to position [80, 0]
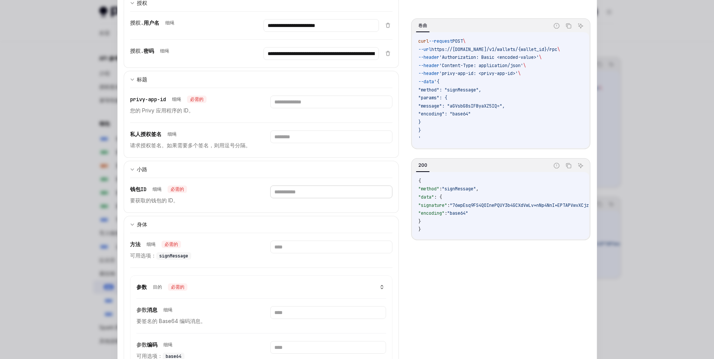
click at [301, 195] on input "text" at bounding box center [331, 192] width 122 height 13
click at [300, 238] on div "方法 细绳 必需的 可用选项： signMessage" at bounding box center [261, 250] width 263 height 35
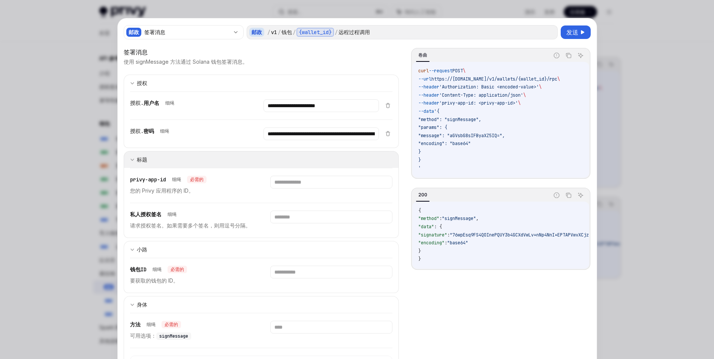
scroll to position [0, 0]
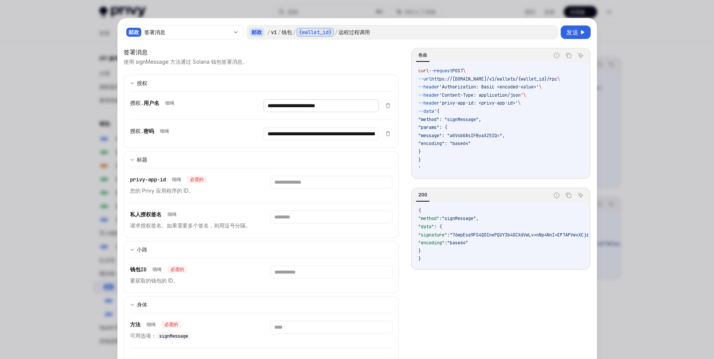
click at [318, 103] on input "**********" at bounding box center [322, 105] width 116 height 13
click at [622, 61] on div at bounding box center [357, 179] width 714 height 359
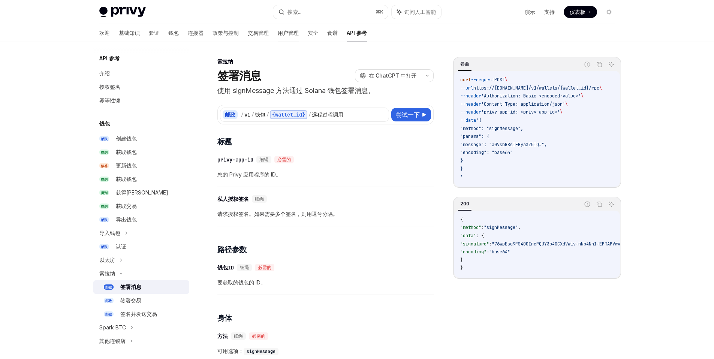
click at [278, 33] on font "用户管理" at bounding box center [288, 33] width 21 height 6
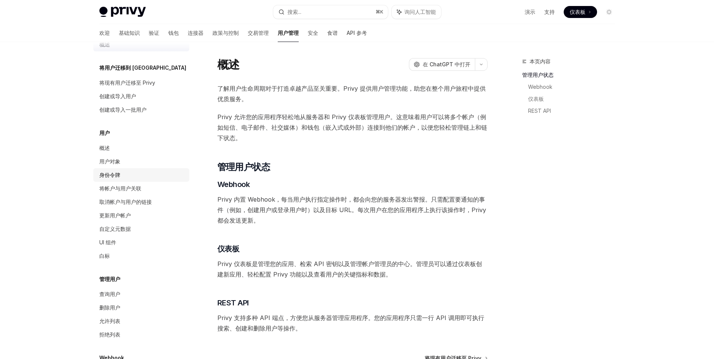
scroll to position [18, 0]
click at [129, 173] on div "身份令牌" at bounding box center [142, 173] width 86 height 9
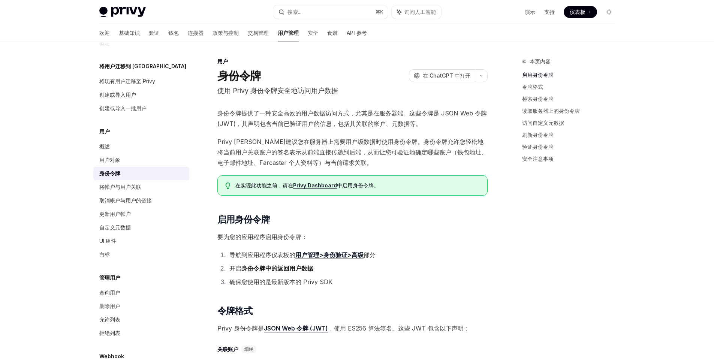
scroll to position [2, 0]
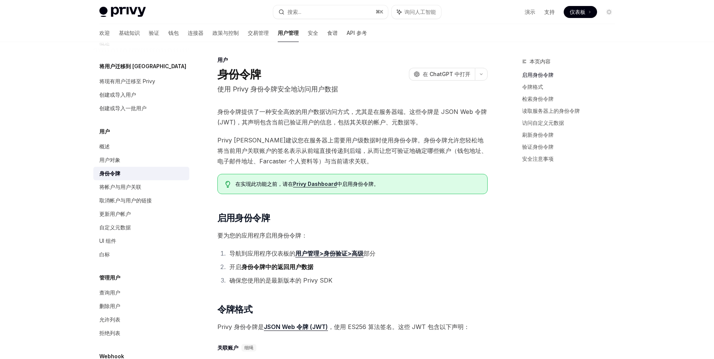
click at [272, 114] on font "身份令牌提供了一种安全高效的用户数据访问方式，尤其是在服务器端。这些令牌是 JSON Web 令牌 (JWT)，其声明包含当前已验证用户的信息，包括其关联的帐…" at bounding box center [353, 117] width 270 height 18
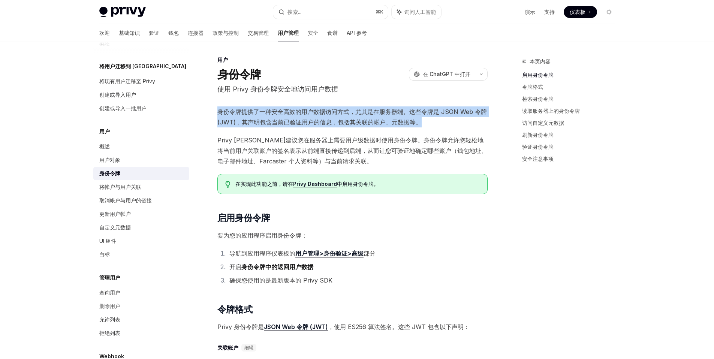
click at [272, 114] on font "身份令牌提供了一种安全高效的用户数据访问方式，尤其是在服务器端。这些令牌是 JSON Web 令牌 (JWT)，其声明包含当前已验证用户的信息，包括其关联的帐…" at bounding box center [353, 117] width 270 height 18
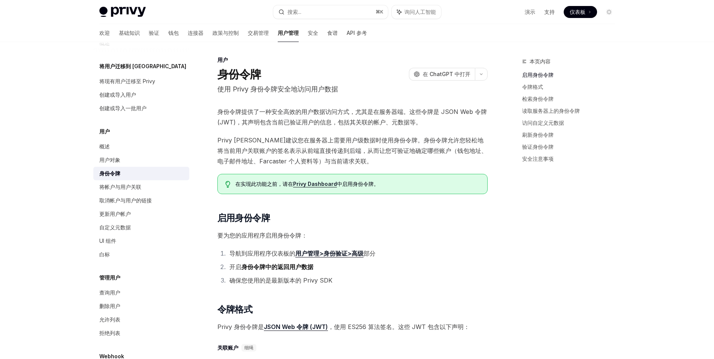
click at [273, 87] on font "使用 Privy 身份令牌安全地访问用户数据" at bounding box center [278, 89] width 121 height 8
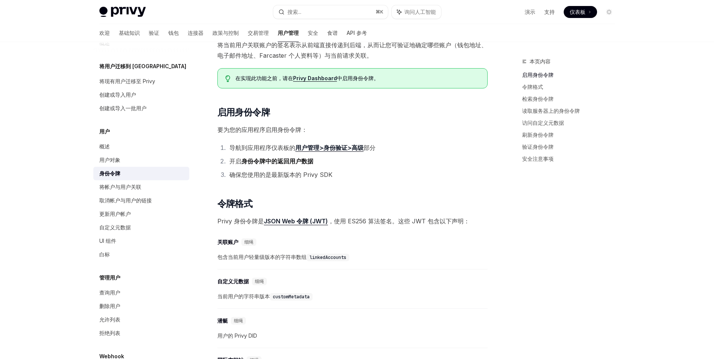
scroll to position [112, 0]
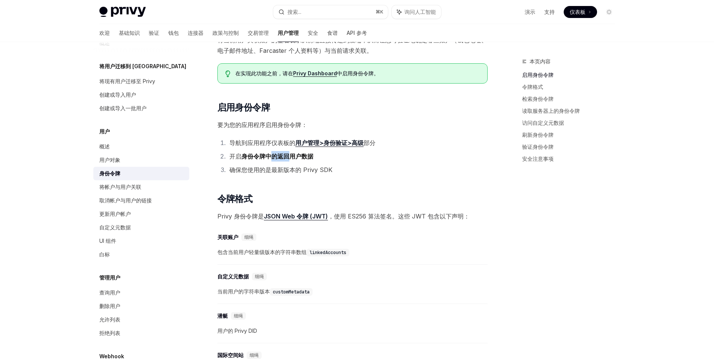
drag, startPoint x: 269, startPoint y: 156, endPoint x: 290, endPoint y: 154, distance: 20.3
click at [290, 154] on font "身份令牌中的返回用户数据" at bounding box center [278, 157] width 72 height 8
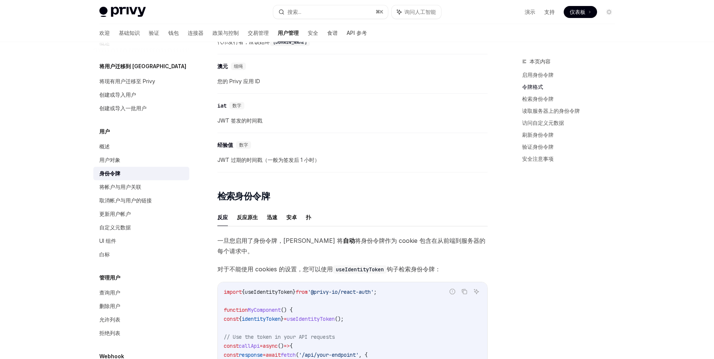
scroll to position [448, 0]
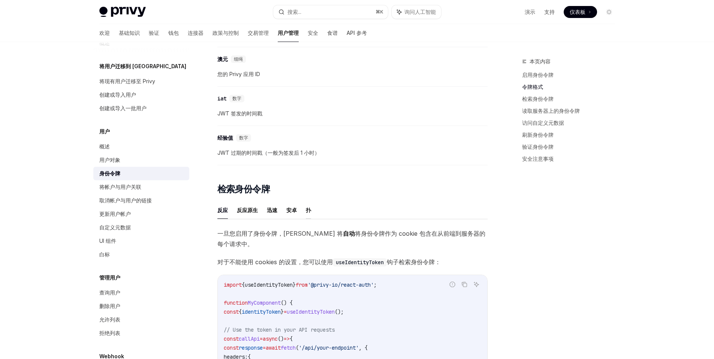
click at [308, 212] on font "扑" at bounding box center [308, 210] width 5 height 6
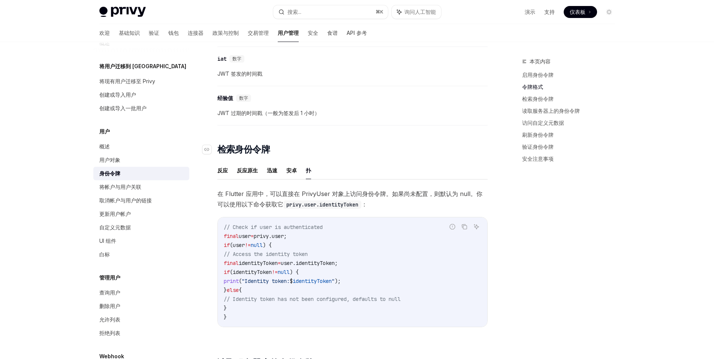
scroll to position [488, 0]
drag, startPoint x: 384, startPoint y: 279, endPoint x: 320, endPoint y: 280, distance: 64.1
click at [320, 280] on code "// Check if user is authenticated final user = privy.user; if (user != null ) {…" at bounding box center [353, 271] width 258 height 99
click at [304, 264] on span "user.identityToken;" at bounding box center [309, 263] width 57 height 7
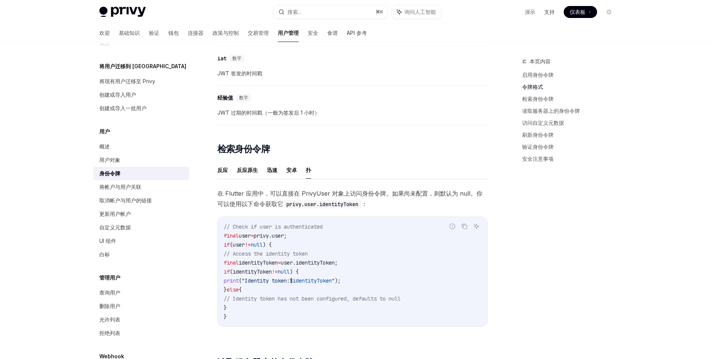
click at [323, 264] on span "user.identityToken;" at bounding box center [309, 263] width 57 height 7
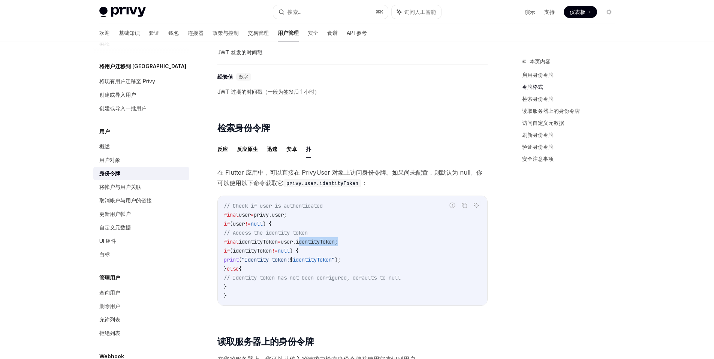
scroll to position [517, 0]
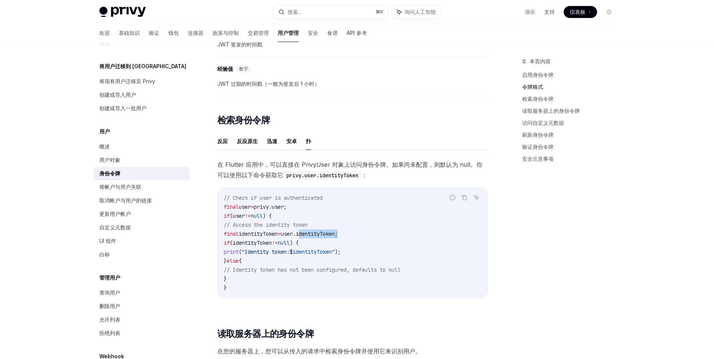
click at [301, 234] on span "user.identityToken;" at bounding box center [309, 234] width 57 height 7
click at [330, 232] on span "user.identityToken;" at bounding box center [309, 234] width 57 height 7
click at [336, 236] on span "user.identityToken;" at bounding box center [309, 234] width 57 height 7
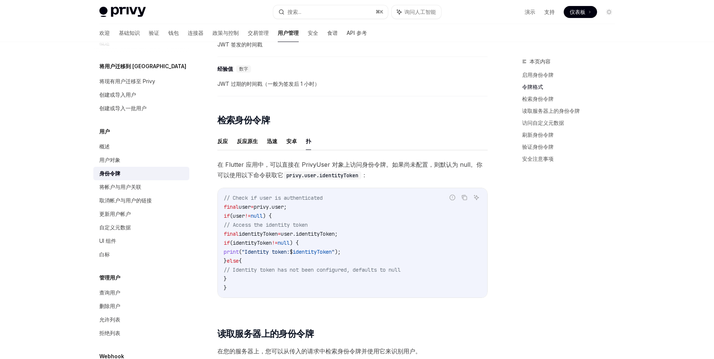
click at [331, 231] on span "user.identityToken;" at bounding box center [309, 234] width 57 height 7
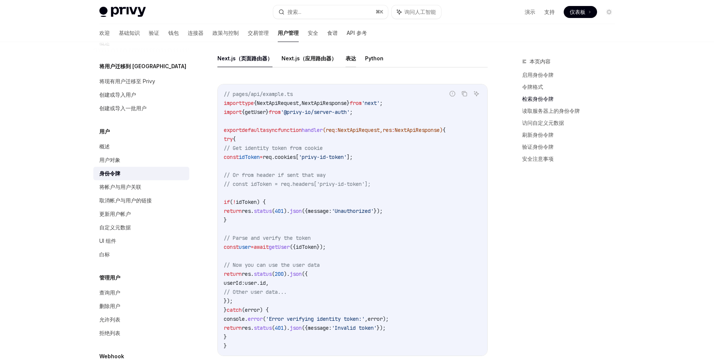
scroll to position [831, 0]
click at [287, 62] on font "Next.js（应用路由器）" at bounding box center [309, 59] width 55 height 6
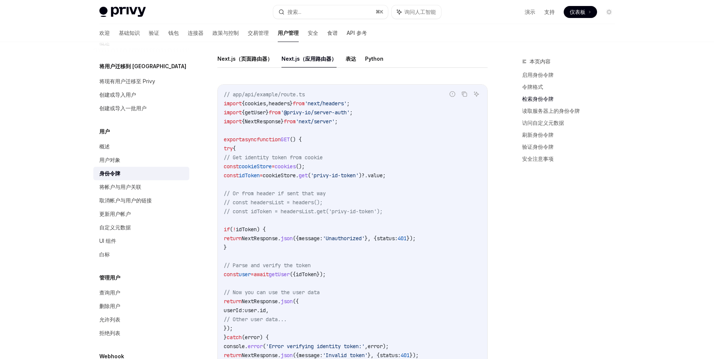
click at [344, 68] on ul "Next.js（页面路由器） Next.js（应用路由器） 表达 Python" at bounding box center [353, 59] width 270 height 18
click at [349, 63] on font "表达" at bounding box center [351, 58] width 11 height 9
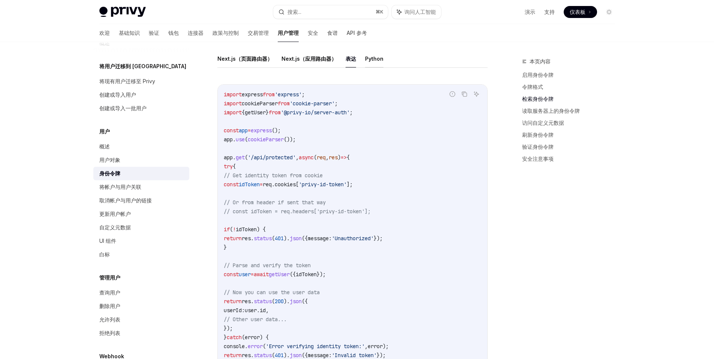
click at [366, 62] on font "Python" at bounding box center [374, 59] width 18 height 6
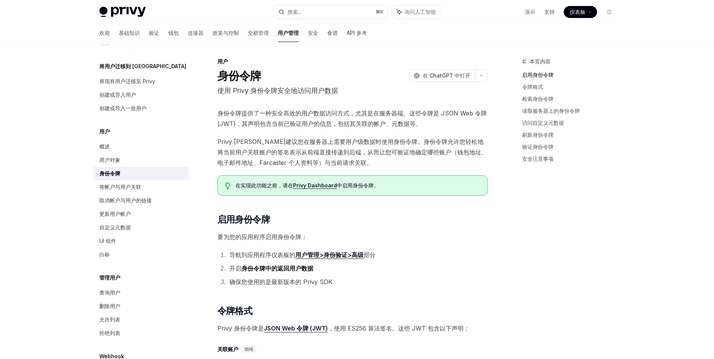
click at [357, 163] on span "Privy [PERSON_NAME]建议您在服务器上需要用户级数据时使用身份令牌。身份令牌允许您轻松地将当前用户关联账户的签名表示从前端直接传递到后端，从而…" at bounding box center [353, 153] width 270 height 32
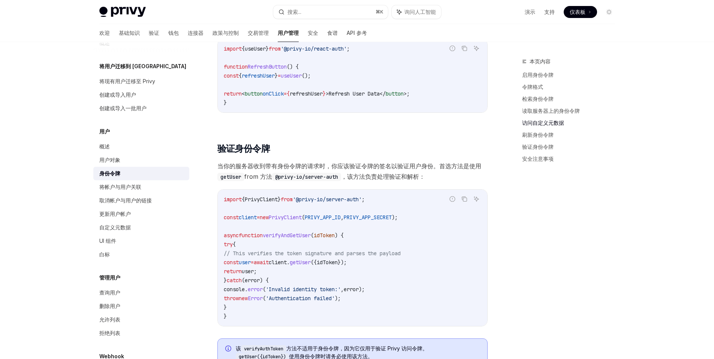
scroll to position [1458, 0]
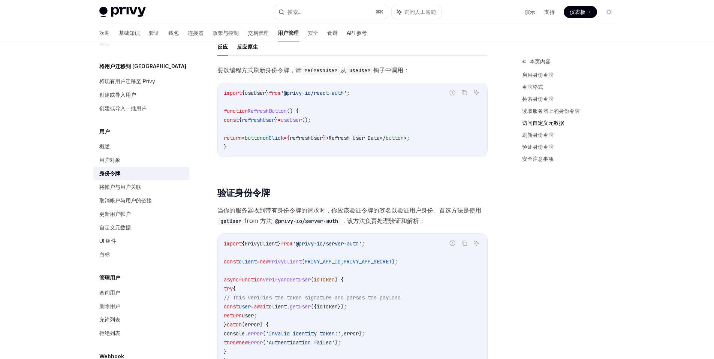
click at [353, 214] on font "当你的服务器收到带有身份令牌的请求时，你应该验证令牌的签名以验证用户身份。首选方法是使用" at bounding box center [350, 211] width 264 height 8
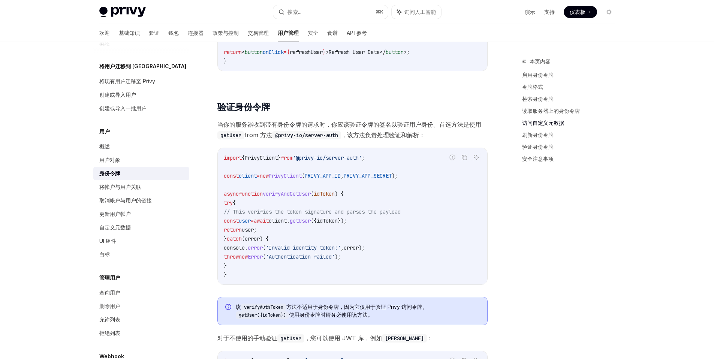
scroll to position [1544, 0]
click at [566, 119] on link "访问自定义元数据" at bounding box center [571, 123] width 99 height 12
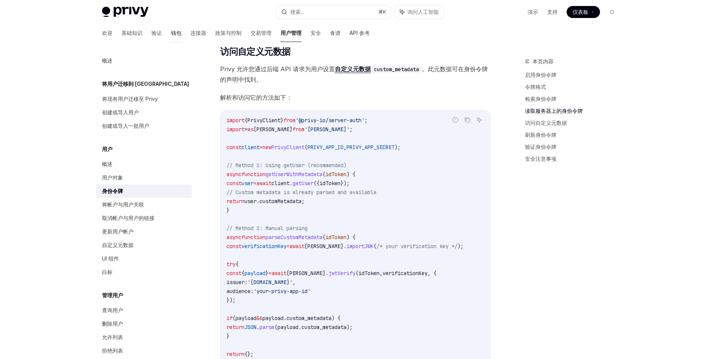
click at [171, 35] on font "钱包" at bounding box center [176, 33] width 11 height 6
click at [171, 32] on font "钱包" at bounding box center [176, 33] width 11 height 6
click at [191, 32] on font "连接器" at bounding box center [199, 33] width 16 height 6
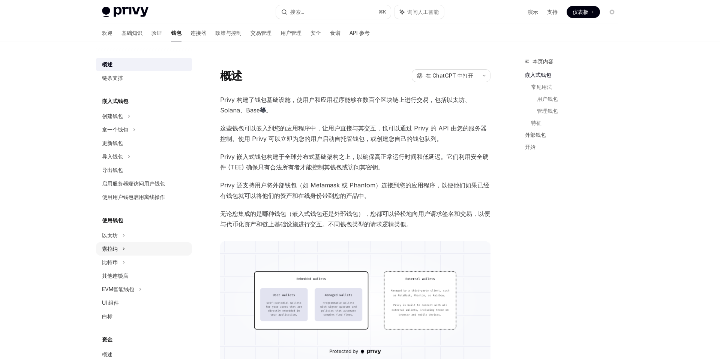
click at [124, 246] on icon at bounding box center [123, 249] width 3 height 9
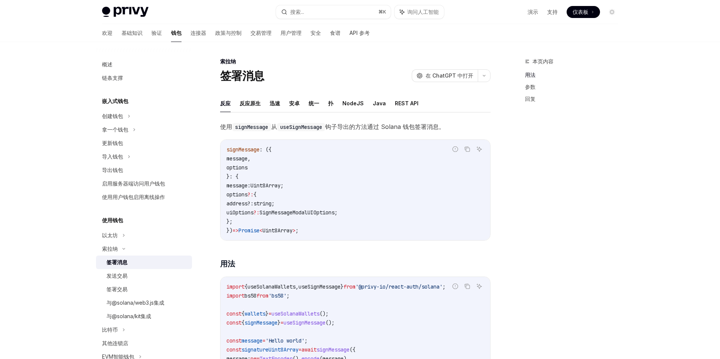
click at [127, 266] on div "签署消息" at bounding box center [117, 262] width 21 height 9
click at [334, 107] on ul "反应 反应原生 迅速 [PERSON_NAME] 统一 扑 NodeJS Java REST API" at bounding box center [355, 104] width 270 height 18
click at [330, 105] on font "扑" at bounding box center [330, 103] width 5 height 6
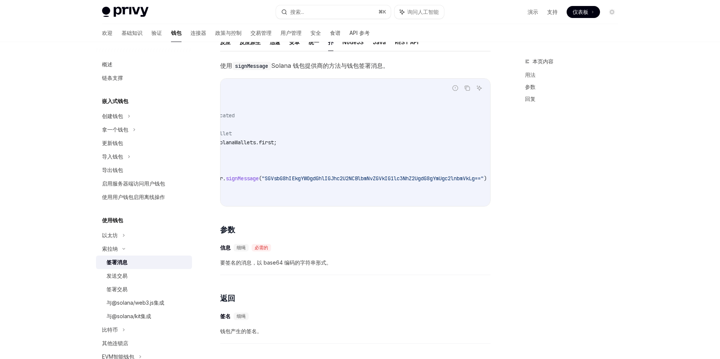
scroll to position [0, 72]
click at [399, 180] on span ""SGVsbG8hIEkgYW0gdGhlIGJhc2U2NCBlbmNvZGVkIG1lc3NhZ2UgdG8gYmUgc2lnbmVkLg=="" at bounding box center [403, 178] width 222 height 7
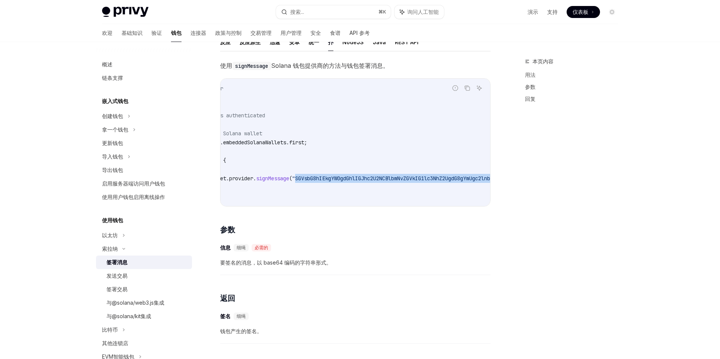
click at [399, 180] on span ""SGVsbG8hIEkgYW0gdGhlIGJhc2U2NCBlbmNvZGVkIG1lc3NhZ2UgdG8gYmUgc2lnbmVkLg=="" at bounding box center [403, 178] width 222 height 7
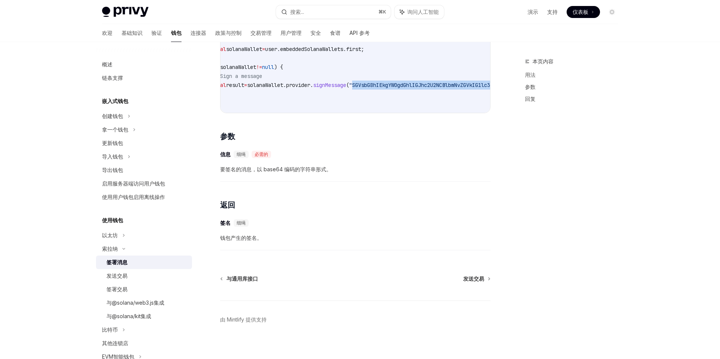
scroll to position [164, 0]
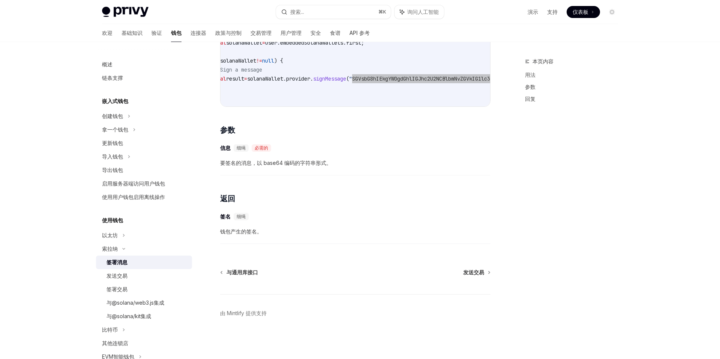
type textarea "*"
